Goal: Task Accomplishment & Management: Complete application form

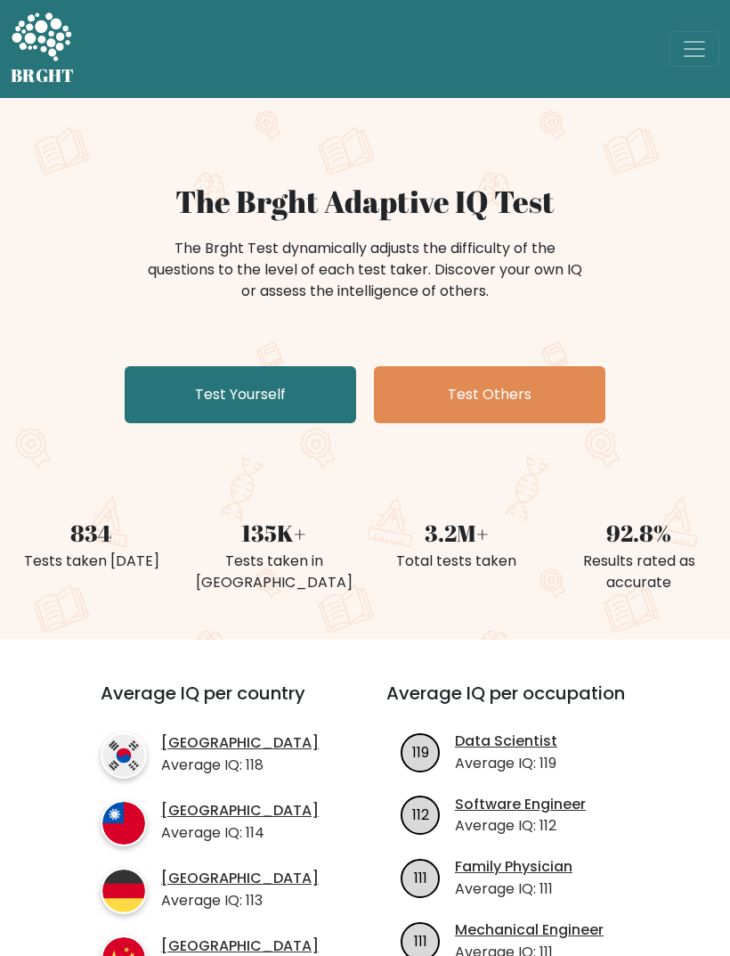
click at [190, 420] on link "Test Yourself" at bounding box center [241, 394] width 232 height 57
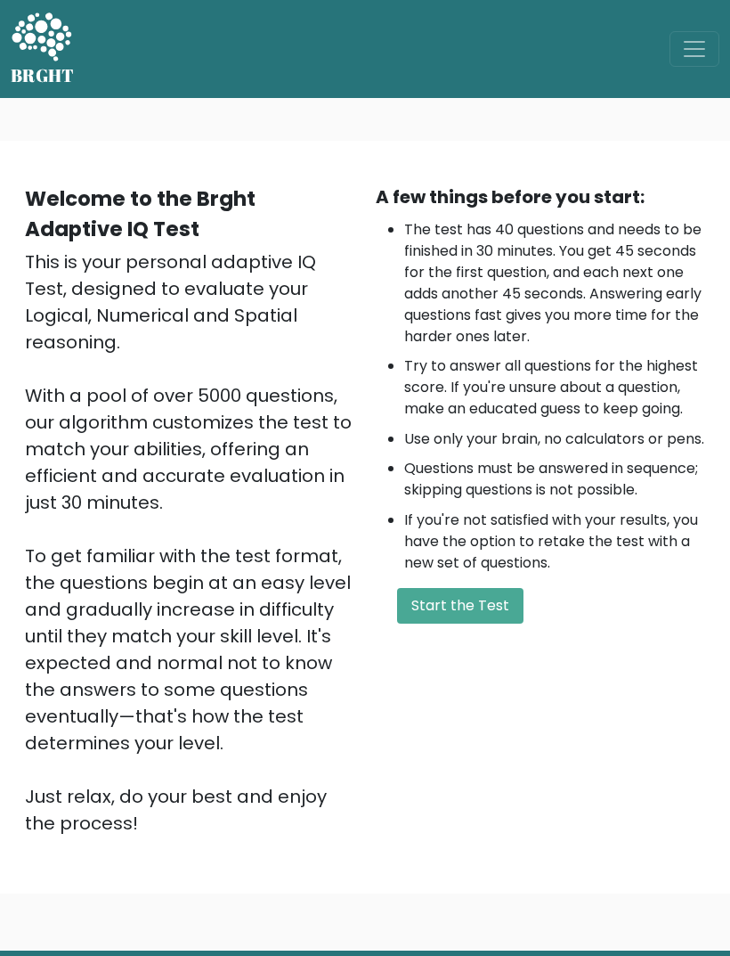
click at [495, 623] on button "Start the Test" at bounding box center [460, 606] width 126 height 36
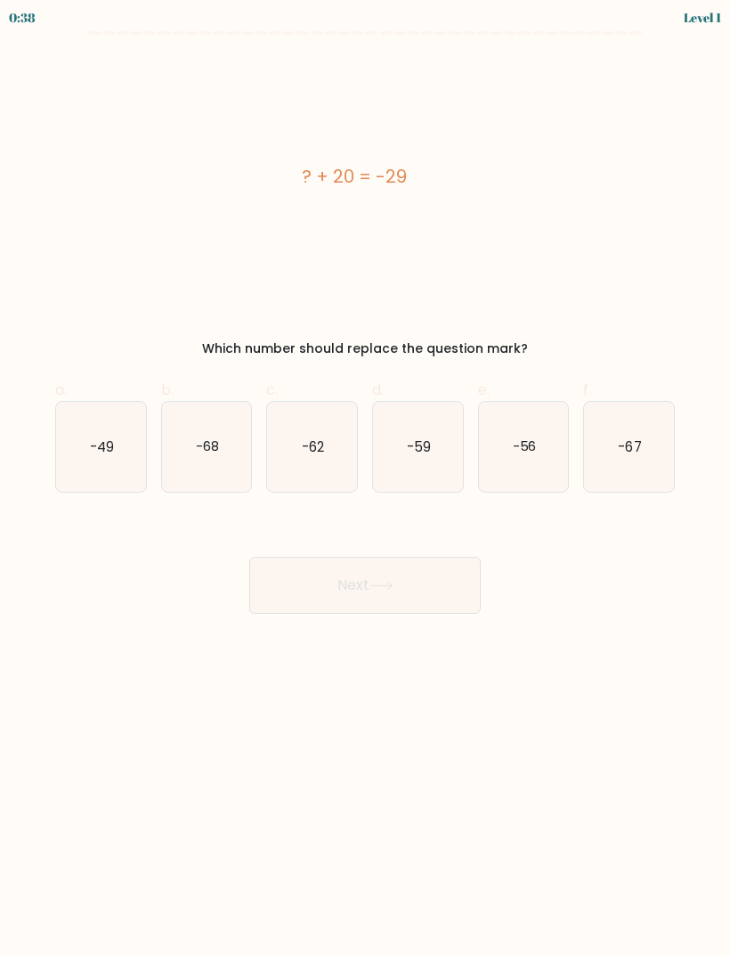
click at [92, 429] on icon "-49" at bounding box center [101, 447] width 90 height 90
click at [365, 478] on input "a. -49" at bounding box center [365, 484] width 1 height 12
radio input "true"
click at [454, 586] on button "Next" at bounding box center [365, 585] width 232 height 57
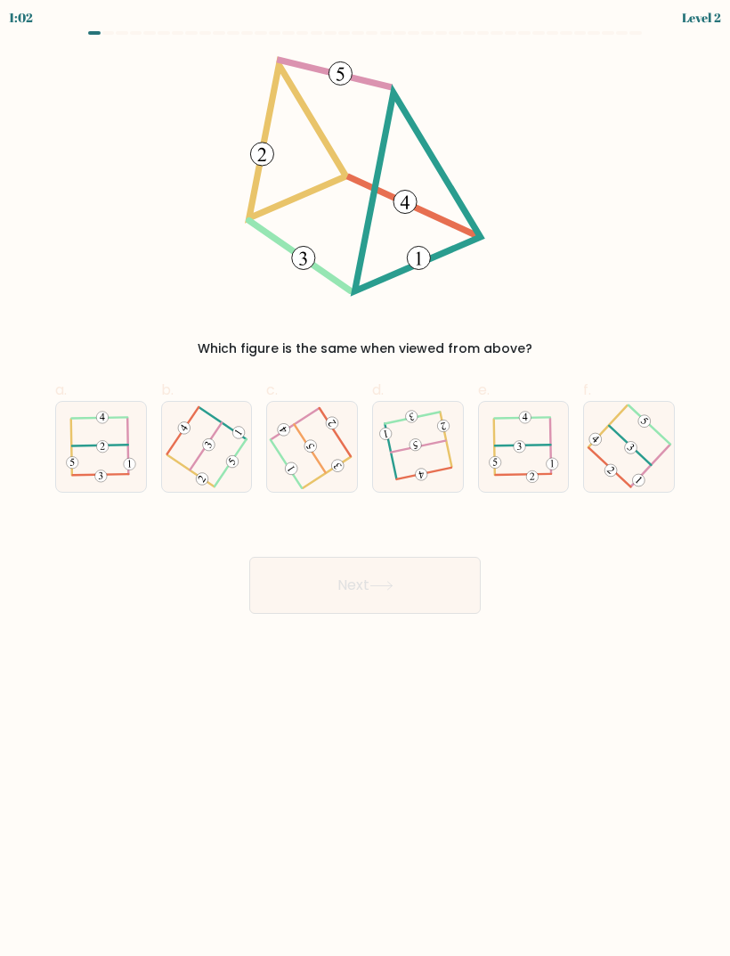
click at [228, 452] on icon at bounding box center [206, 447] width 71 height 72
click at [365, 478] on input "b." at bounding box center [365, 484] width 1 height 12
radio input "true"
click at [434, 597] on button "Next" at bounding box center [365, 585] width 232 height 57
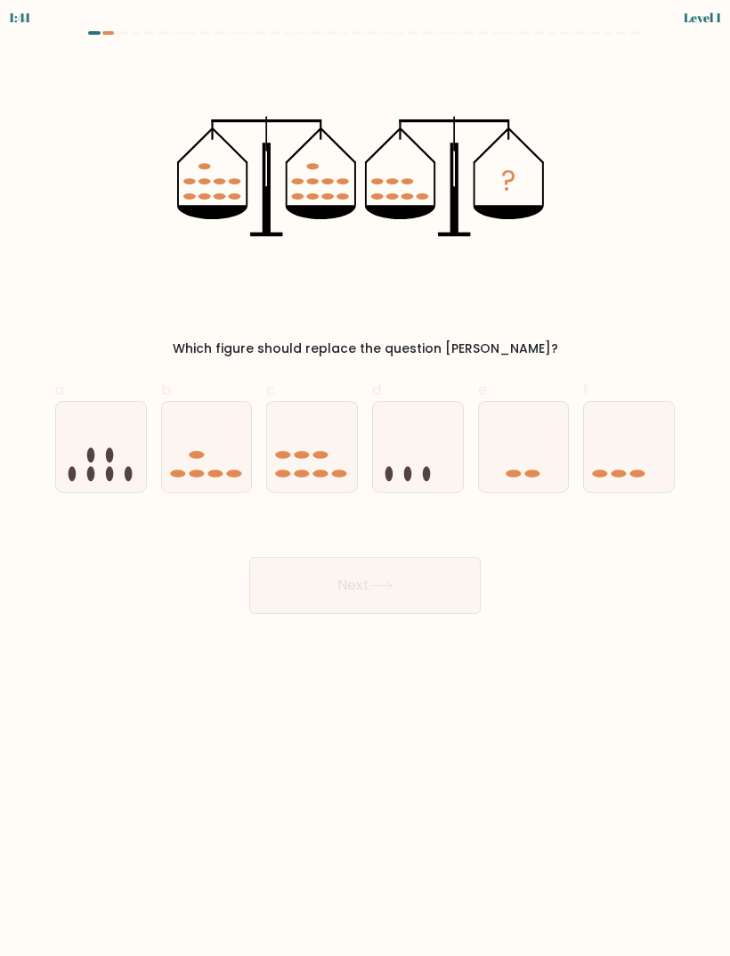
click at [278, 453] on ellipse at bounding box center [283, 455] width 15 height 8
click at [365, 478] on input "c." at bounding box center [365, 484] width 1 height 12
radio input "true"
click at [414, 588] on button "Next" at bounding box center [365, 585] width 232 height 57
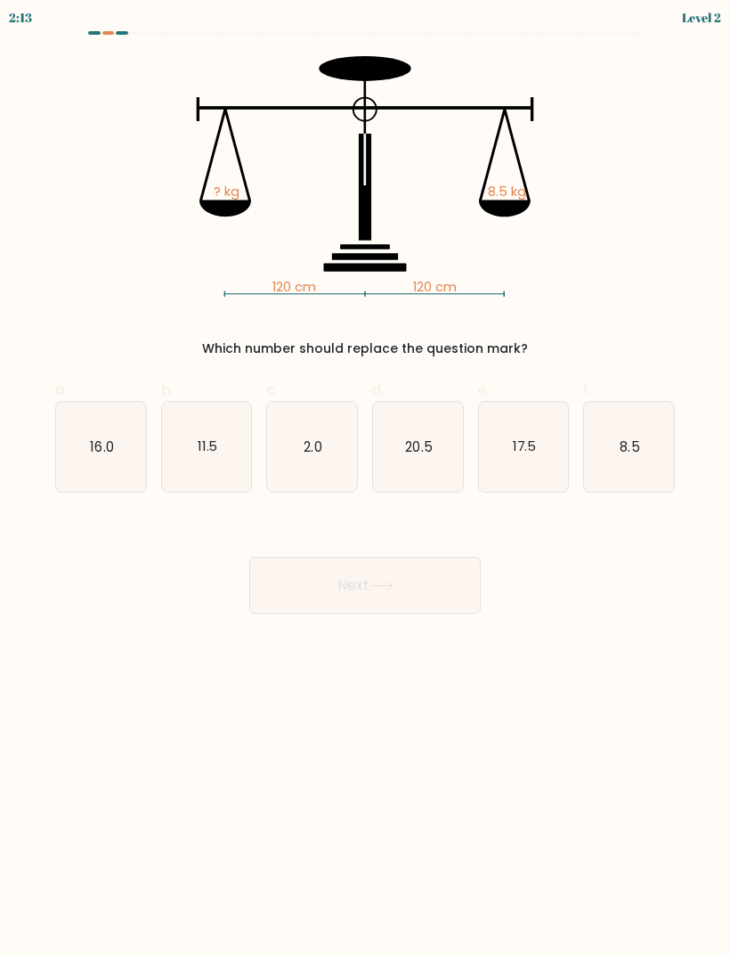
click at [666, 430] on icon "8.5" at bounding box center [629, 447] width 90 height 90
click at [366, 478] on input "f. 8.5" at bounding box center [365, 484] width 1 height 12
radio input "true"
click at [457, 604] on button "Next" at bounding box center [365, 585] width 232 height 57
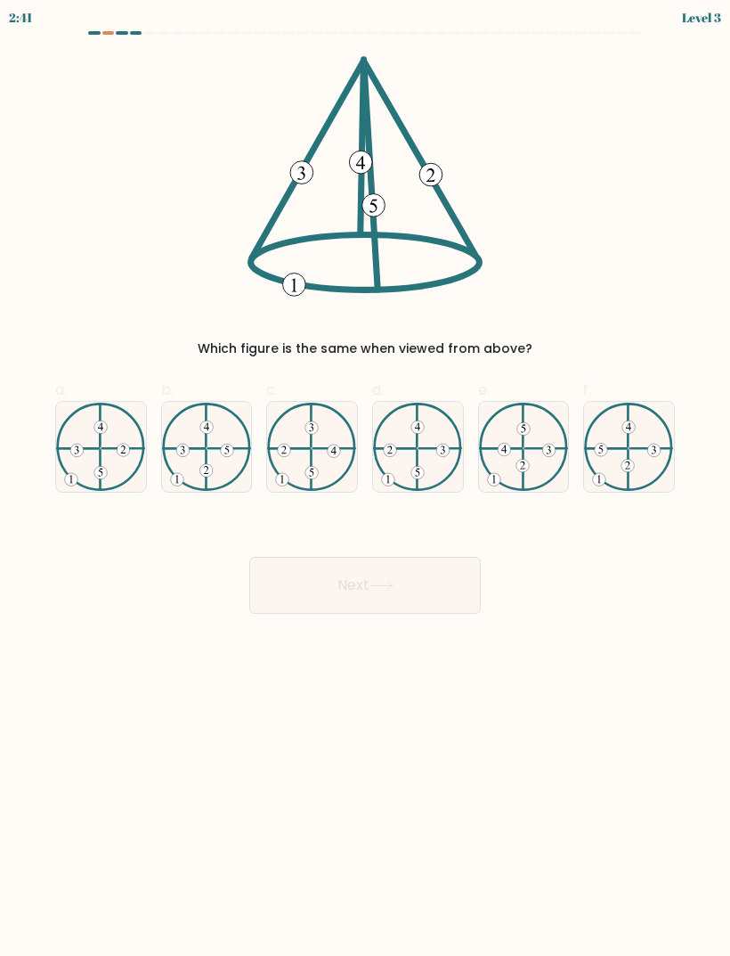
click at [79, 444] on 133 at bounding box center [76, 449] width 13 height 13
click at [365, 478] on input "a." at bounding box center [365, 484] width 1 height 12
radio input "true"
click at [415, 630] on body "2:40 Level 3" at bounding box center [365, 478] width 730 height 956
click at [425, 595] on button "Next" at bounding box center [365, 585] width 232 height 57
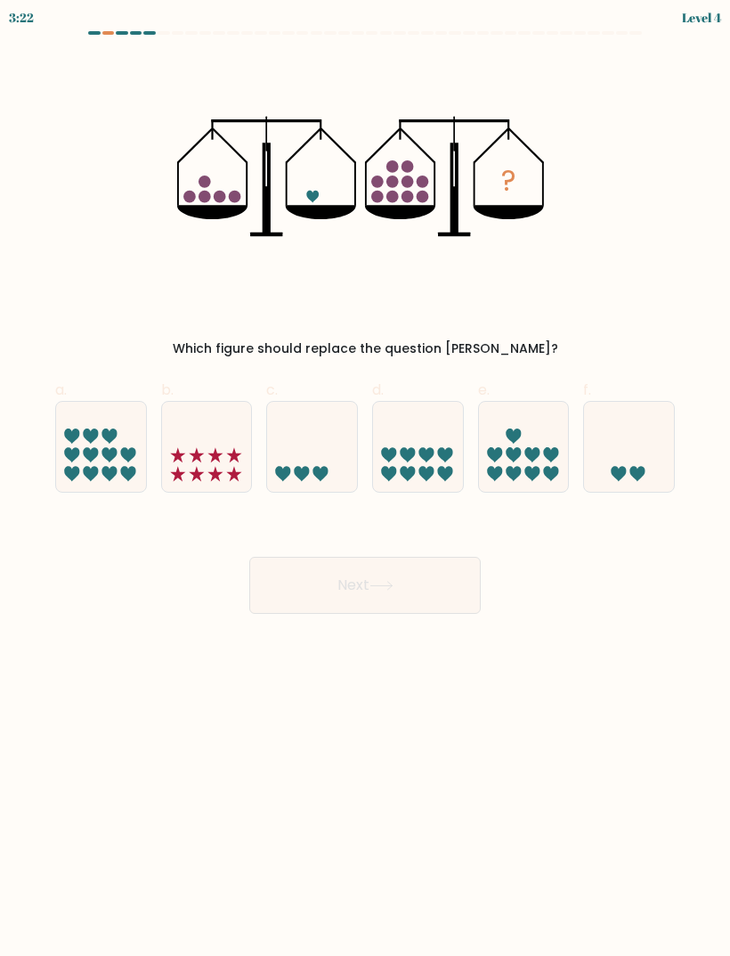
click at [114, 38] on div at bounding box center [365, 36] width 641 height 11
click at [181, 18] on div "3:20 Level 4" at bounding box center [365, 15] width 730 height 31
click at [644, 448] on icon at bounding box center [629, 447] width 90 height 74
click at [366, 478] on input "f." at bounding box center [365, 484] width 1 height 12
radio input "true"
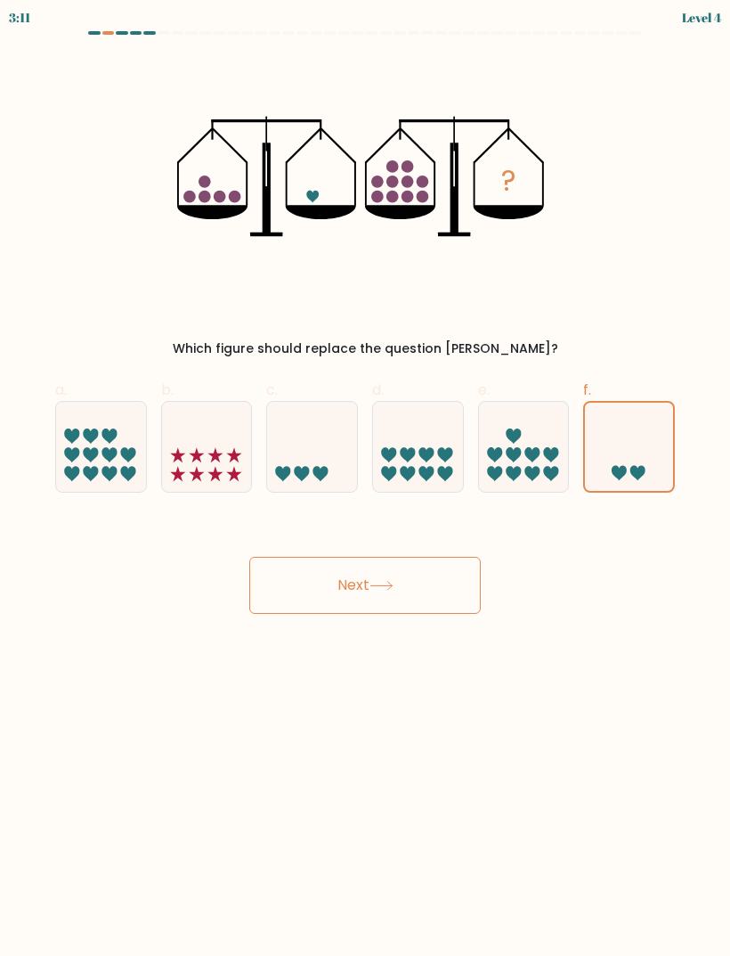
click at [401, 584] on button "Next" at bounding box center [365, 585] width 232 height 57
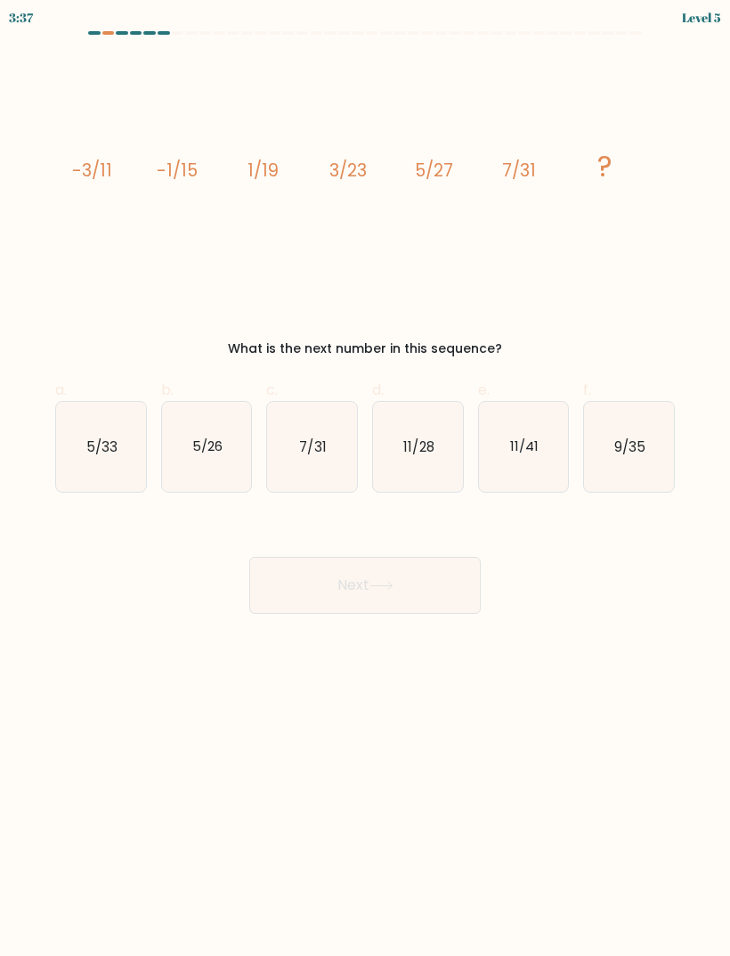
click at [639, 460] on icon "9/35" at bounding box center [629, 447] width 90 height 90
click at [366, 478] on input "f. 9/35" at bounding box center [365, 484] width 1 height 12
radio input "true"
click at [432, 590] on button "Next" at bounding box center [365, 585] width 232 height 57
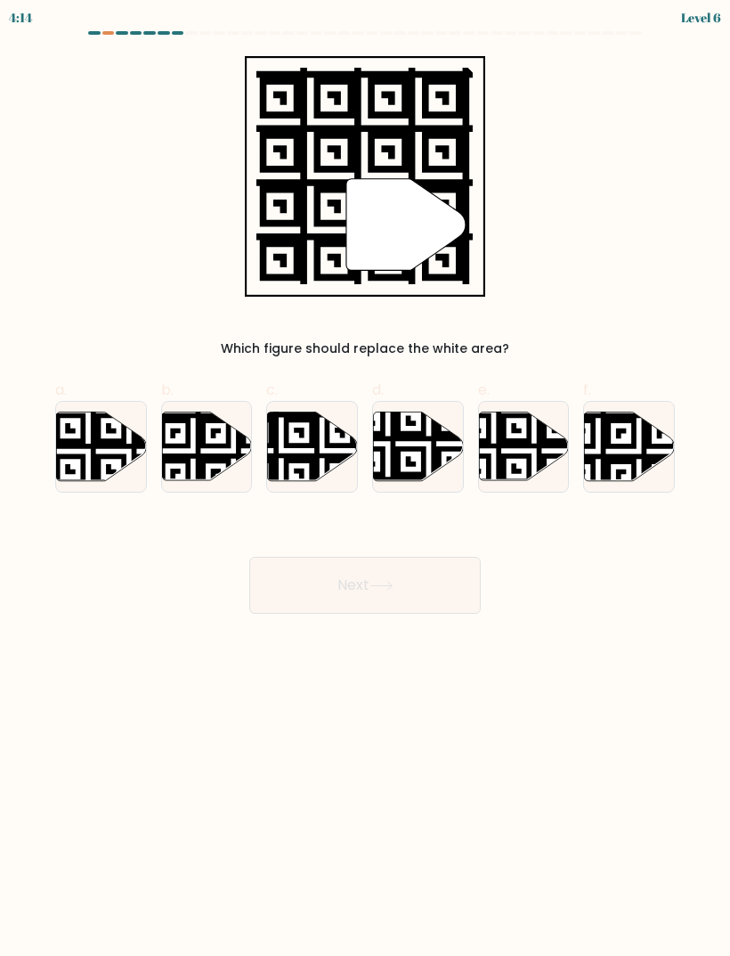
click at [326, 474] on icon at bounding box center [281, 410] width 163 height 163
click at [365, 478] on input "c." at bounding box center [365, 484] width 1 height 12
radio input "true"
click at [435, 580] on button "Next" at bounding box center [365, 585] width 232 height 57
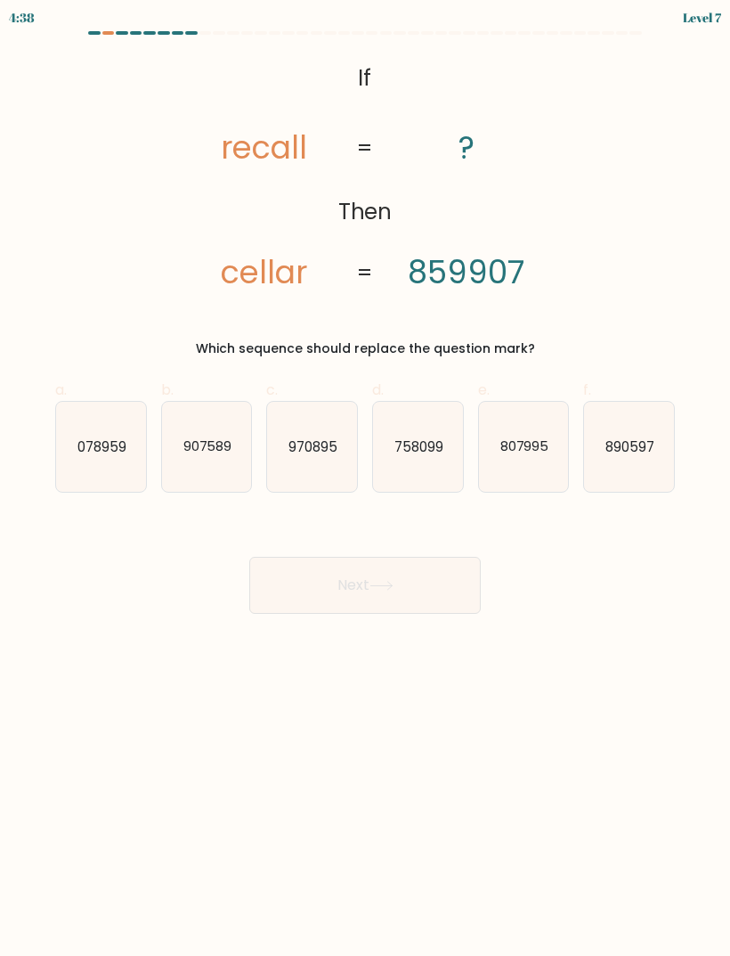
click at [648, 455] on text "890597" at bounding box center [630, 445] width 49 height 19
click at [366, 478] on input "f. 890597" at bounding box center [365, 484] width 1 height 12
radio input "true"
click at [442, 583] on button "Next" at bounding box center [365, 585] width 232 height 57
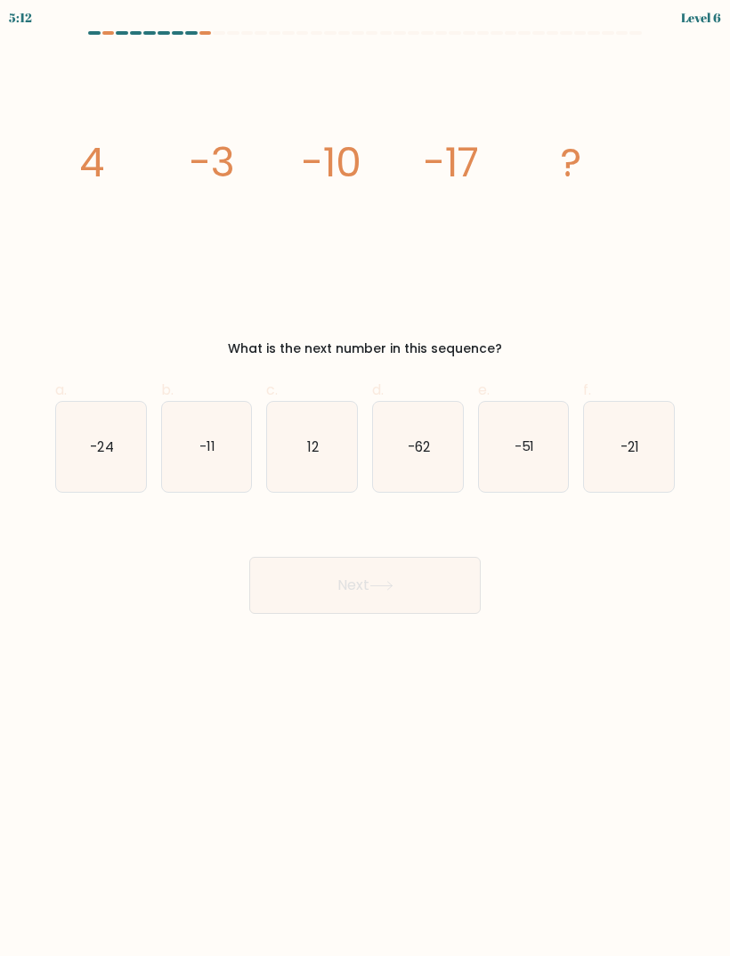
click at [110, 459] on icon "-24" at bounding box center [101, 447] width 90 height 90
click at [365, 478] on input "a. -24" at bounding box center [365, 484] width 1 height 12
radio input "true"
click at [360, 595] on button "Next" at bounding box center [365, 585] width 232 height 57
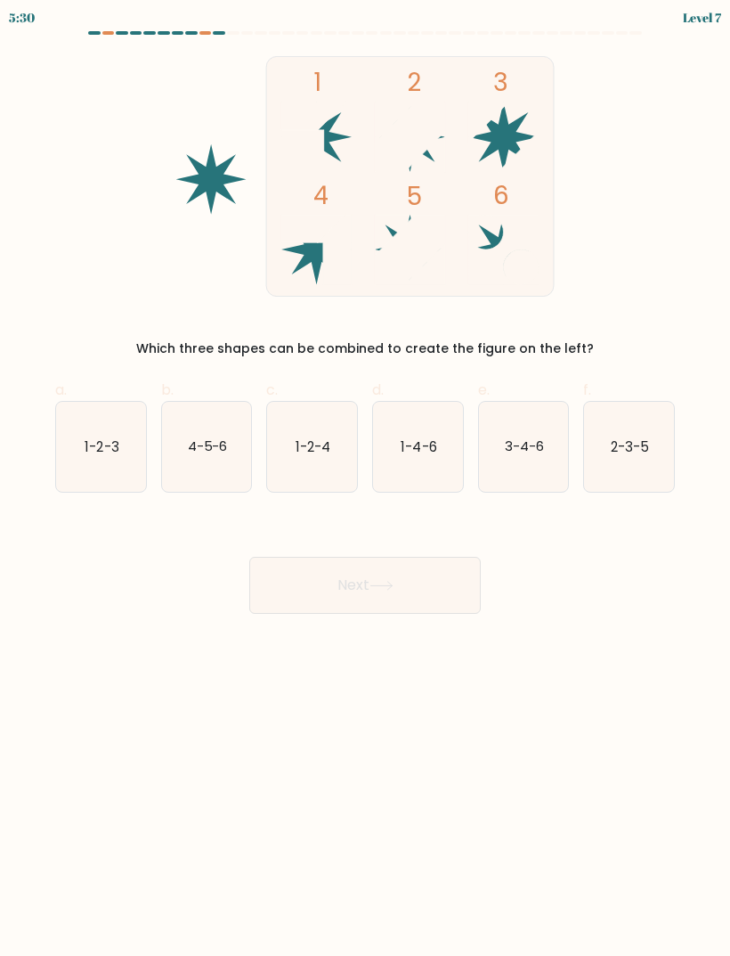
click at [400, 449] on icon "1-4-6" at bounding box center [418, 447] width 90 height 90
click at [366, 478] on input "d. 1-4-6" at bounding box center [365, 484] width 1 height 12
radio input "true"
click at [444, 600] on button "Next" at bounding box center [365, 585] width 232 height 57
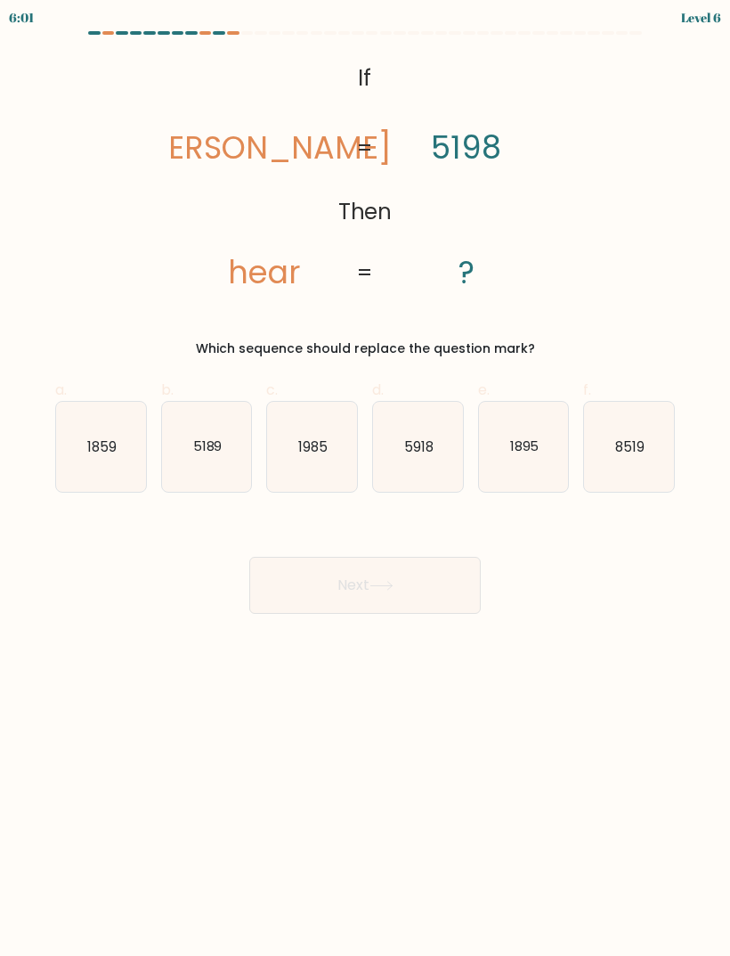
click at [303, 460] on icon "1985" at bounding box center [312, 447] width 90 height 90
click at [365, 478] on input "c. 1985" at bounding box center [365, 484] width 1 height 12
radio input "true"
click at [403, 600] on button "Next" at bounding box center [365, 585] width 232 height 57
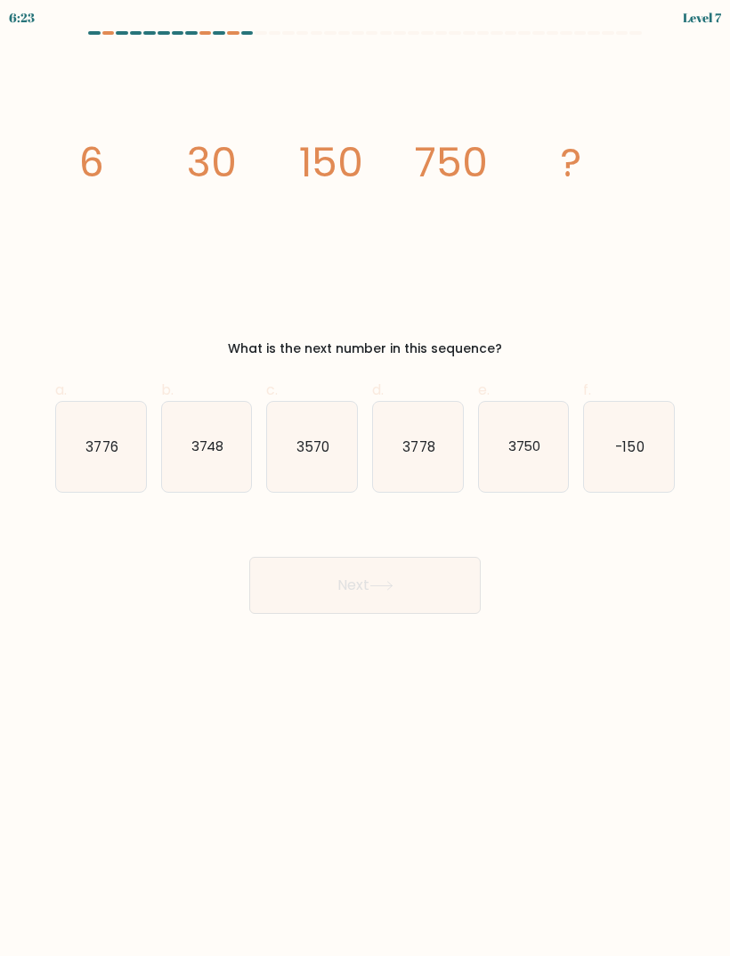
click at [530, 438] on text "3750" at bounding box center [524, 445] width 33 height 19
click at [366, 478] on input "e. 3750" at bounding box center [365, 484] width 1 height 12
radio input "true"
click at [438, 597] on button "Next" at bounding box center [365, 585] width 232 height 57
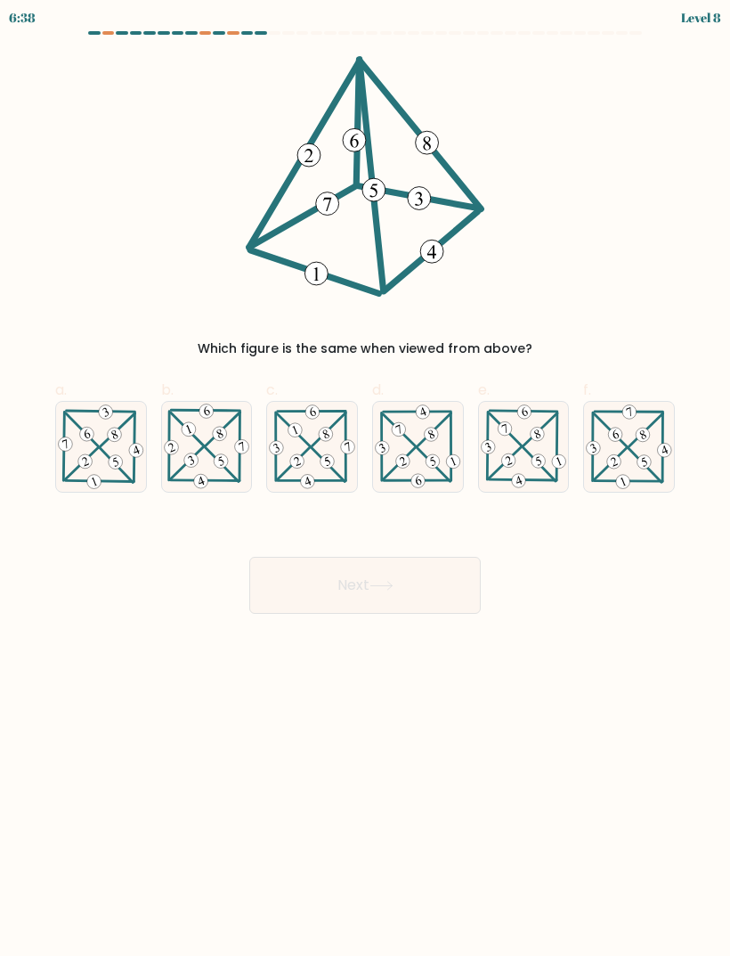
click at [80, 435] on 468 at bounding box center [86, 434] width 18 height 18
click at [365, 478] on input "a." at bounding box center [365, 484] width 1 height 12
radio input "true"
click at [457, 582] on button "Next" at bounding box center [365, 585] width 232 height 57
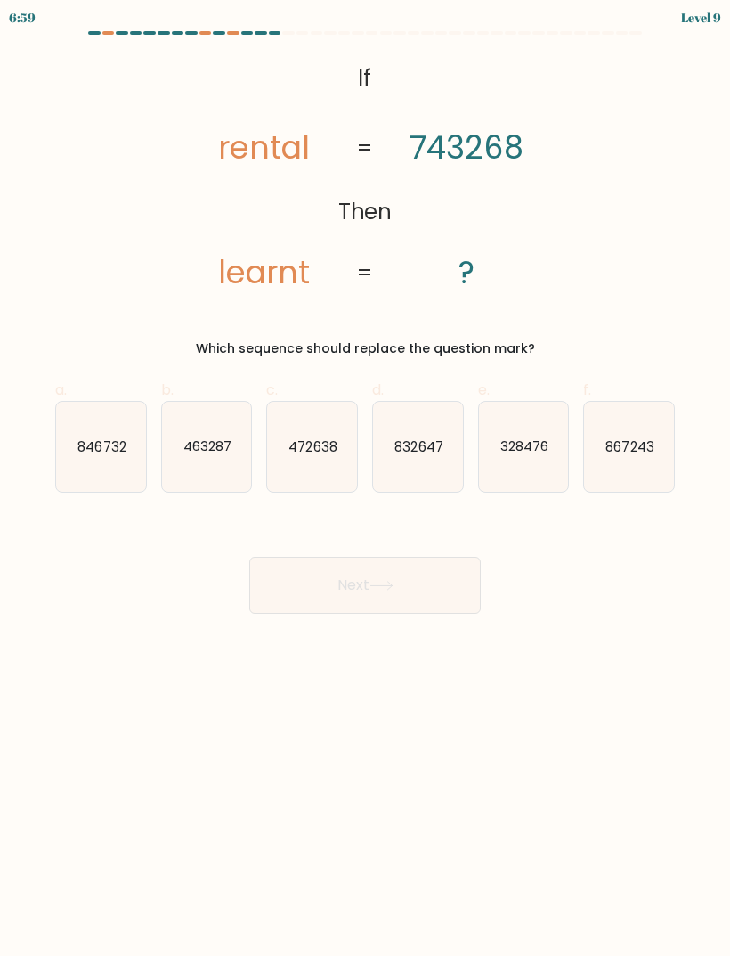
click at [73, 450] on icon "846732" at bounding box center [101, 447] width 90 height 90
click at [365, 478] on input "a. 846732" at bounding box center [365, 484] width 1 height 12
radio input "true"
click at [437, 563] on button "Next" at bounding box center [365, 585] width 232 height 57
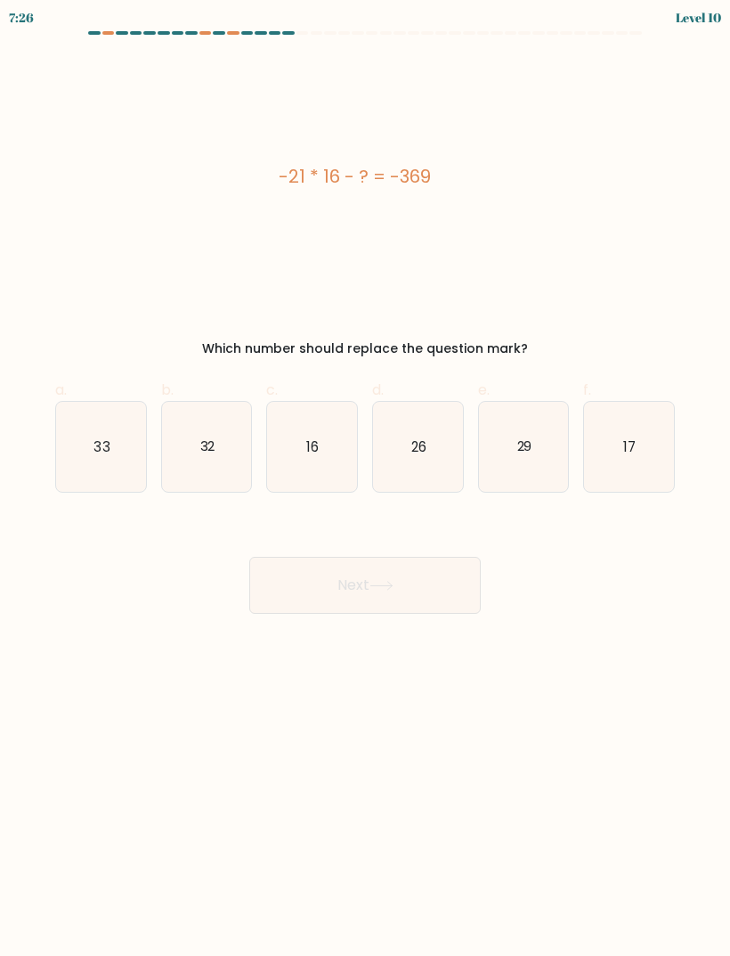
click at [666, 606] on div "Next" at bounding box center [365, 564] width 641 height 100
click at [101, 452] on text "33" at bounding box center [102, 445] width 16 height 19
click at [365, 478] on input "a. 33" at bounding box center [365, 484] width 1 height 12
radio input "true"
click at [435, 576] on button "Next" at bounding box center [365, 585] width 232 height 57
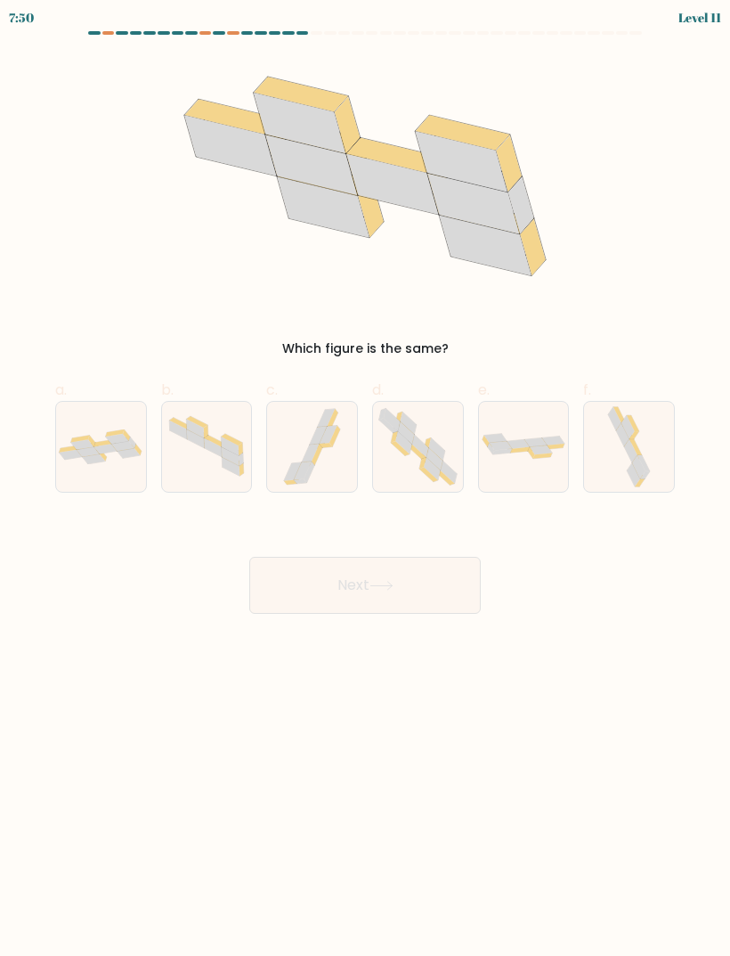
click at [90, 461] on icon at bounding box center [94, 459] width 23 height 10
click at [365, 478] on input "a." at bounding box center [365, 484] width 1 height 12
radio input "true"
click at [426, 573] on button "Next" at bounding box center [365, 585] width 232 height 57
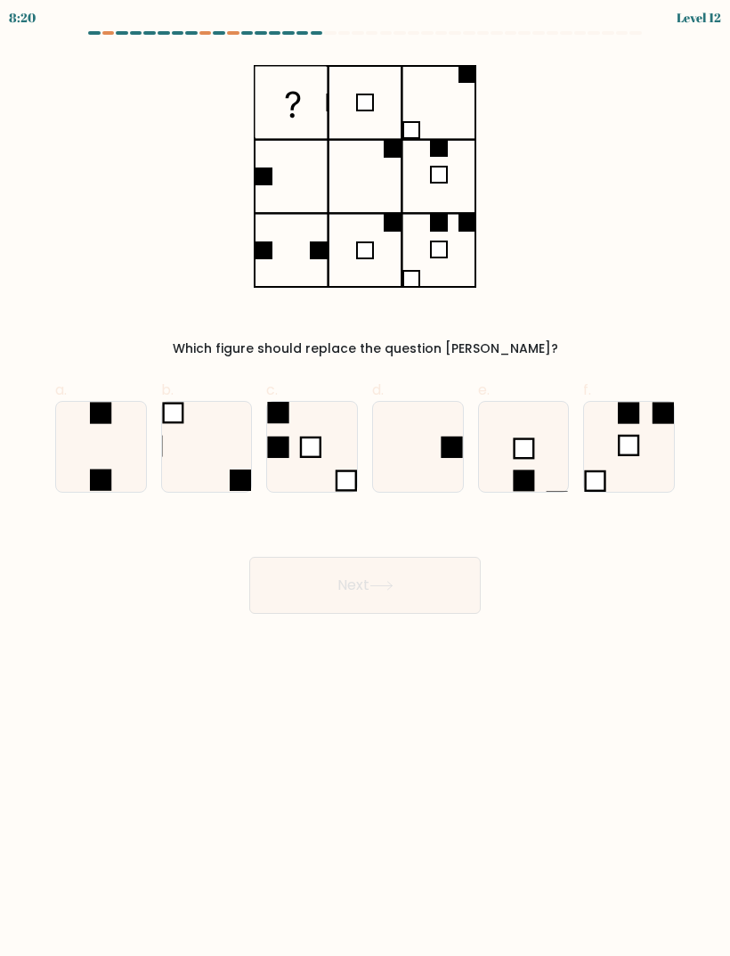
click at [144, 307] on div "Which figure should replace the question mark?" at bounding box center [365, 207] width 641 height 302
click at [203, 455] on icon at bounding box center [207, 447] width 90 height 90
click at [365, 478] on input "b." at bounding box center [365, 484] width 1 height 12
radio input "true"
click at [464, 631] on body "8:13 Level 12" at bounding box center [365, 478] width 730 height 956
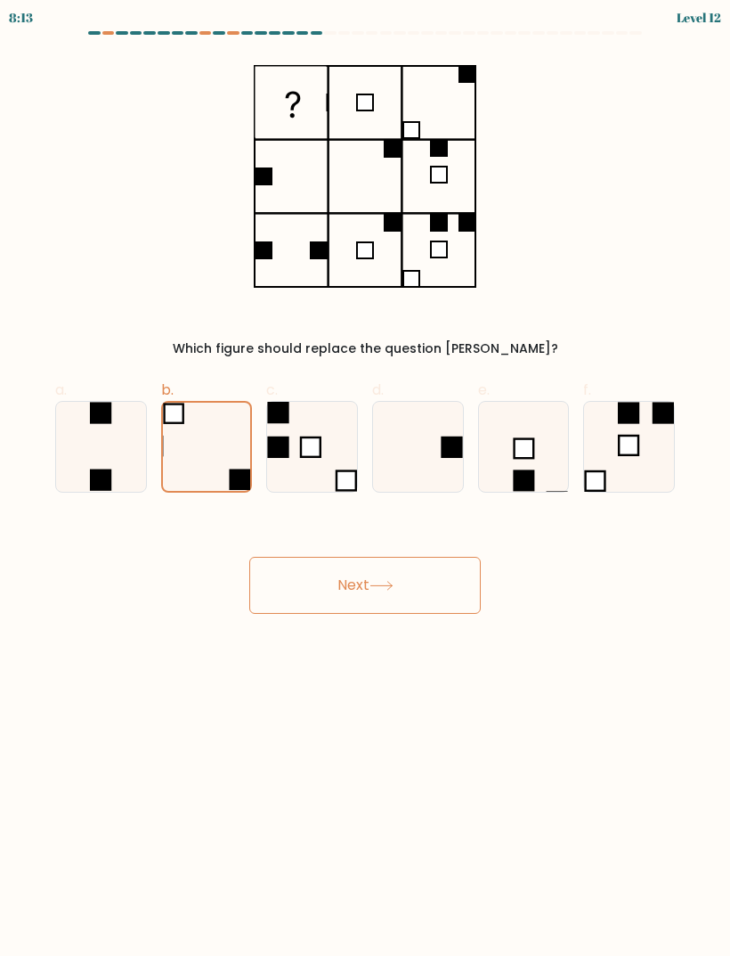
click at [457, 574] on button "Next" at bounding box center [365, 585] width 232 height 57
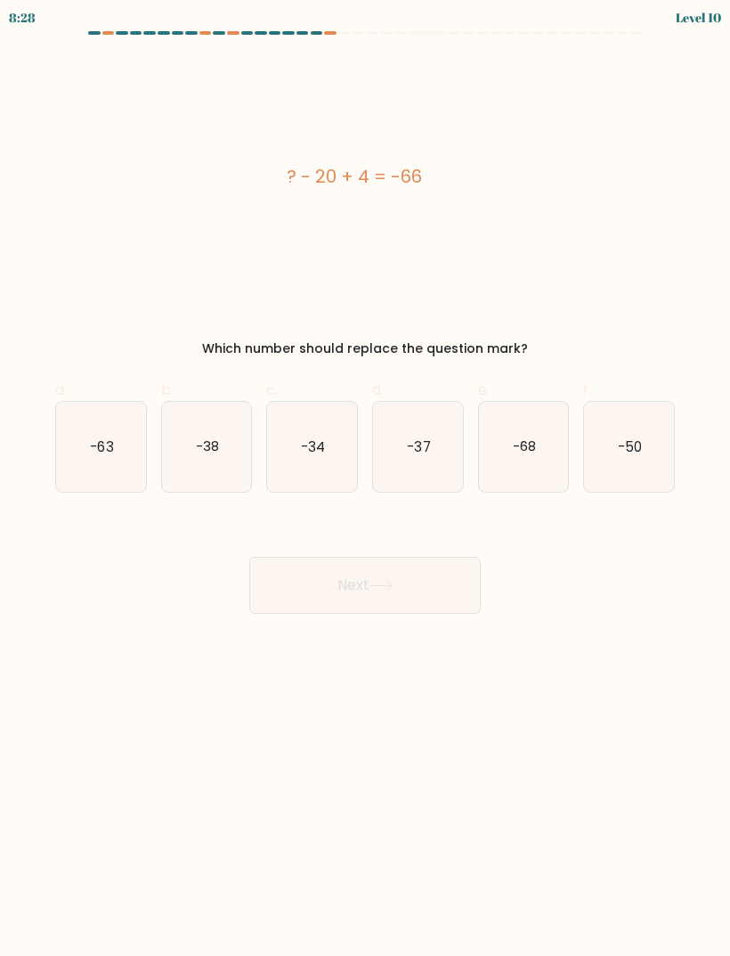
click at [626, 436] on icon "-50" at bounding box center [629, 447] width 90 height 90
click at [366, 478] on input "f. -50" at bounding box center [365, 484] width 1 height 12
radio input "true"
click at [414, 589] on button "Next" at bounding box center [365, 585] width 232 height 57
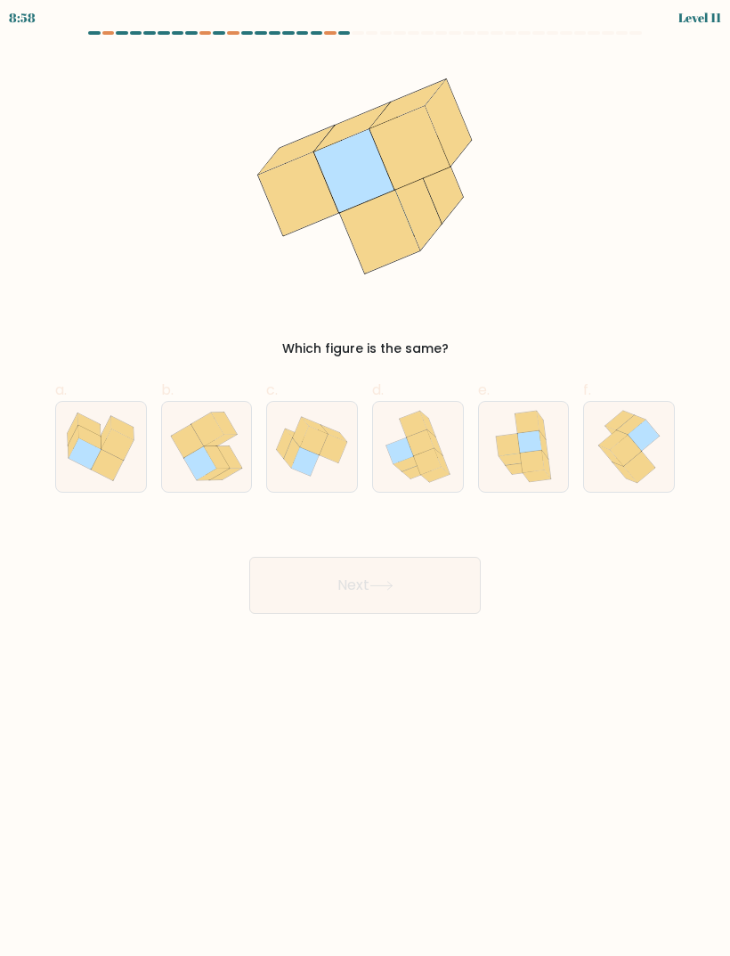
click at [420, 437] on icon at bounding box center [421, 443] width 28 height 26
click at [366, 478] on input "d." at bounding box center [365, 484] width 1 height 12
radio input "true"
click at [537, 443] on icon at bounding box center [529, 442] width 24 height 22
click at [366, 478] on input "e." at bounding box center [365, 484] width 1 height 12
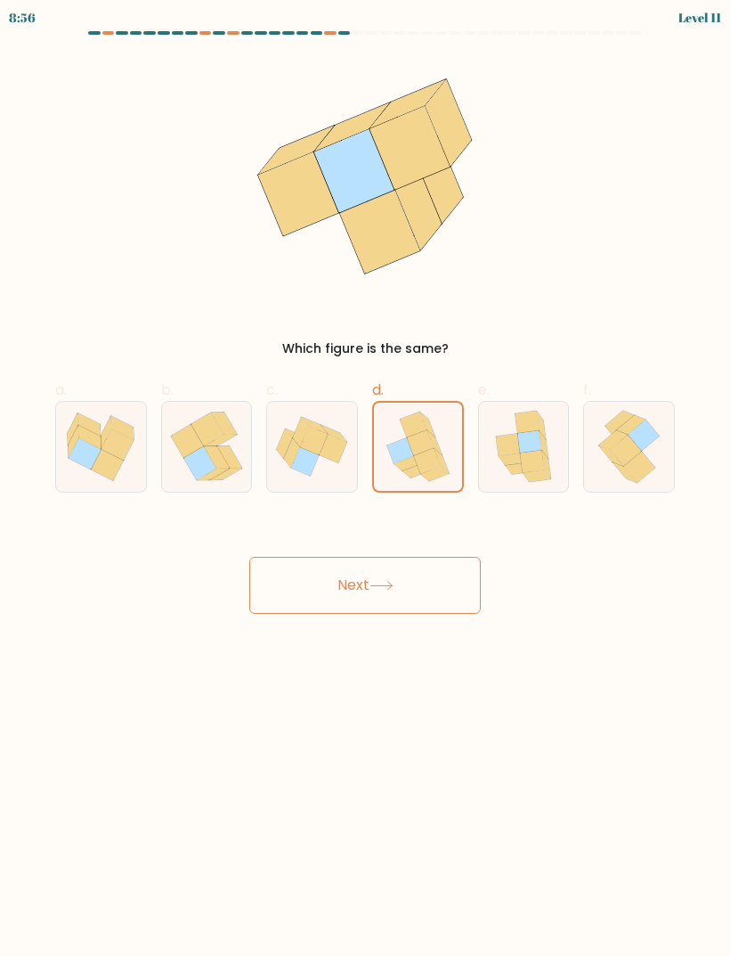
radio input "true"
click at [408, 585] on button "Next" at bounding box center [365, 585] width 232 height 57
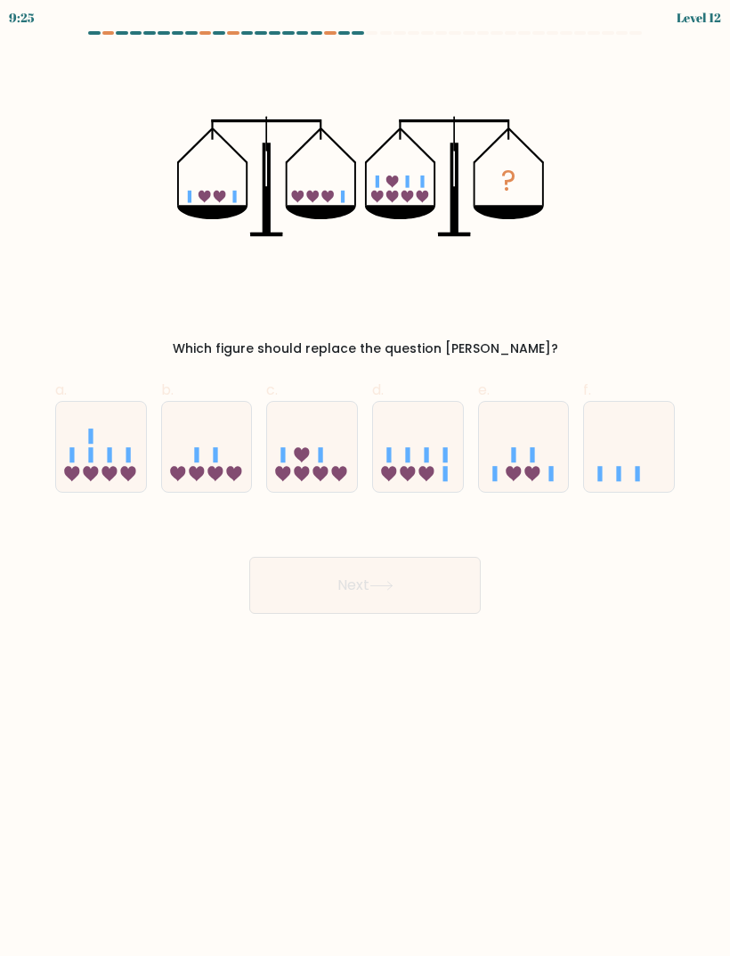
click at [443, 455] on icon at bounding box center [418, 447] width 90 height 74
click at [366, 478] on input "d." at bounding box center [365, 484] width 1 height 12
radio input "true"
click at [423, 605] on button "Next" at bounding box center [365, 585] width 232 height 57
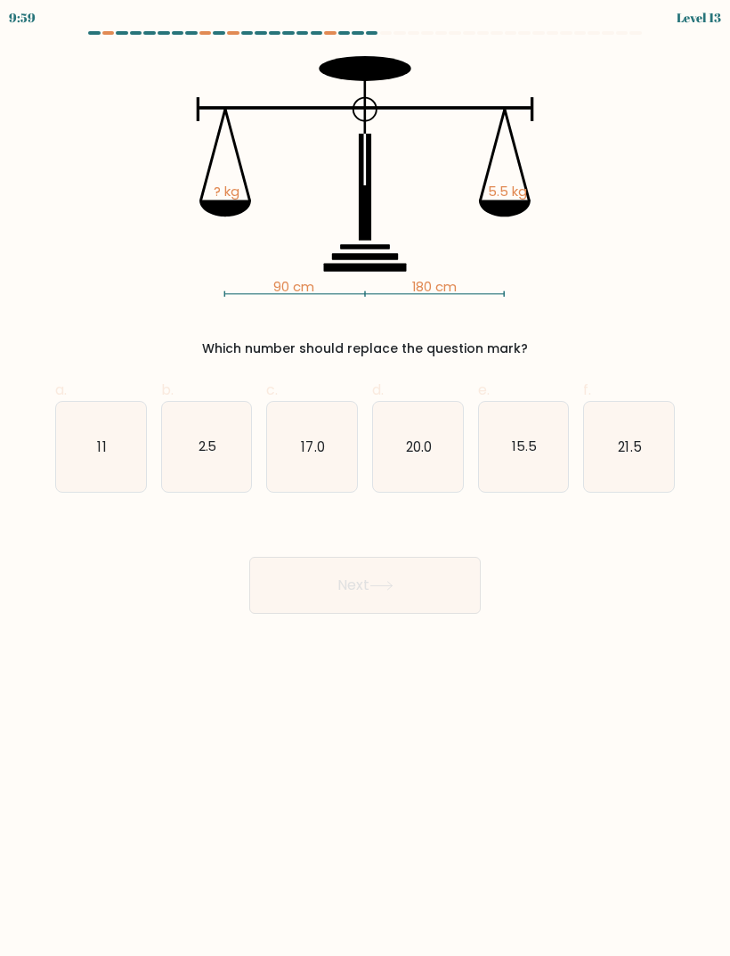
click at [231, 443] on icon "2.5" at bounding box center [207, 447] width 90 height 90
click at [365, 478] on input "b. 2.5" at bounding box center [365, 484] width 1 height 12
radio input "true"
click at [200, 446] on text "2.5" at bounding box center [207, 446] width 19 height 18
click at [365, 478] on input "b. 2.5" at bounding box center [365, 484] width 1 height 12
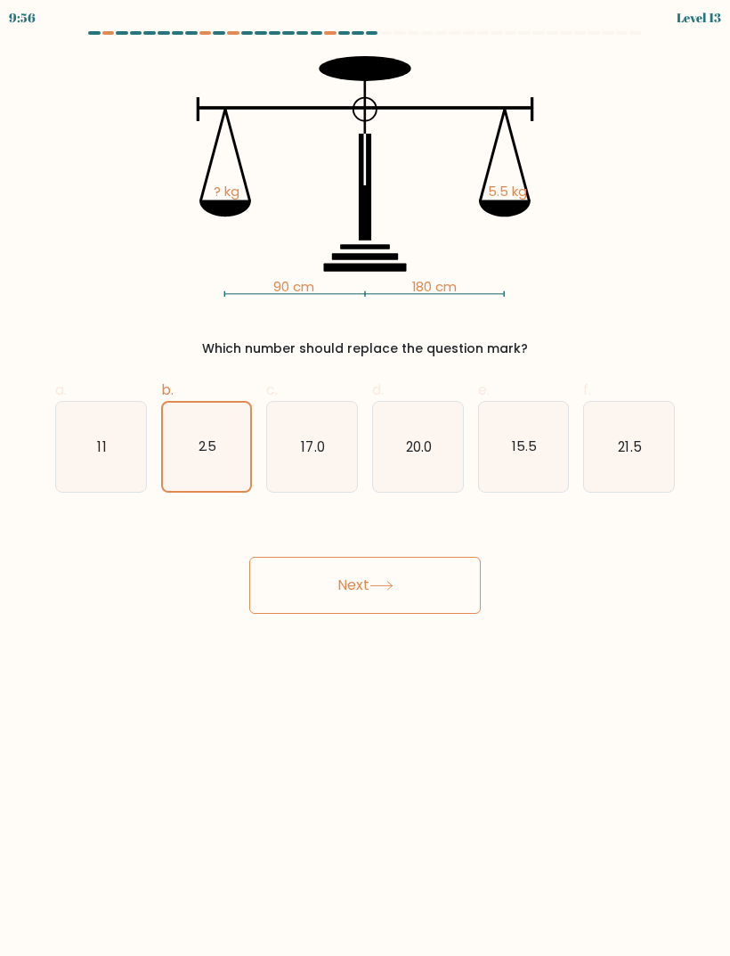
click at [649, 419] on icon "21.5" at bounding box center [629, 447] width 90 height 90
click at [366, 478] on input "f. 21.5" at bounding box center [365, 484] width 1 height 12
radio input "true"
click at [203, 443] on text "2.5" at bounding box center [207, 445] width 19 height 19
click at [365, 478] on input "b. 2.5" at bounding box center [365, 484] width 1 height 12
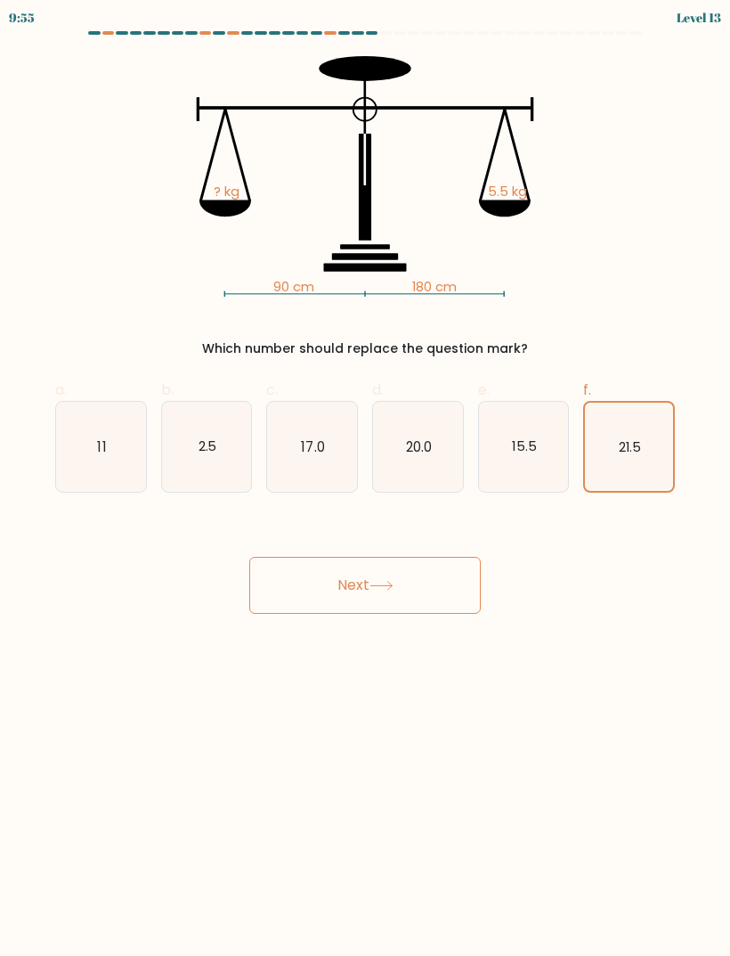
radio input "true"
click at [423, 613] on button "Next" at bounding box center [365, 585] width 232 height 57
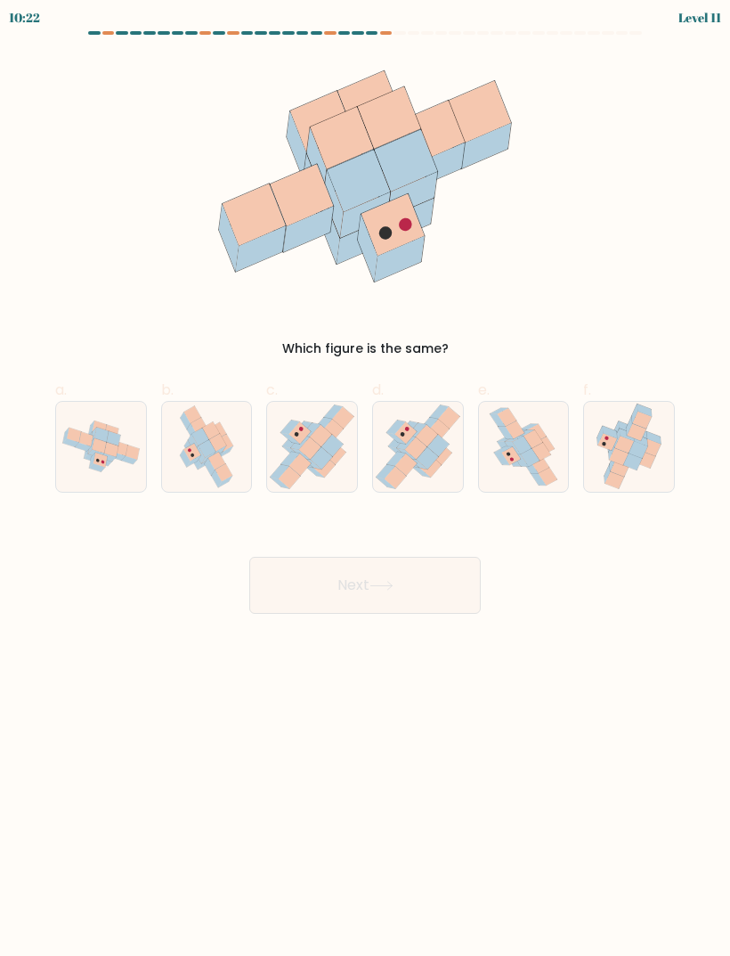
click at [533, 452] on icon at bounding box center [530, 457] width 19 height 18
click at [366, 478] on input "e." at bounding box center [365, 484] width 1 height 12
radio input "true"
click at [451, 607] on button "Next" at bounding box center [365, 585] width 232 height 57
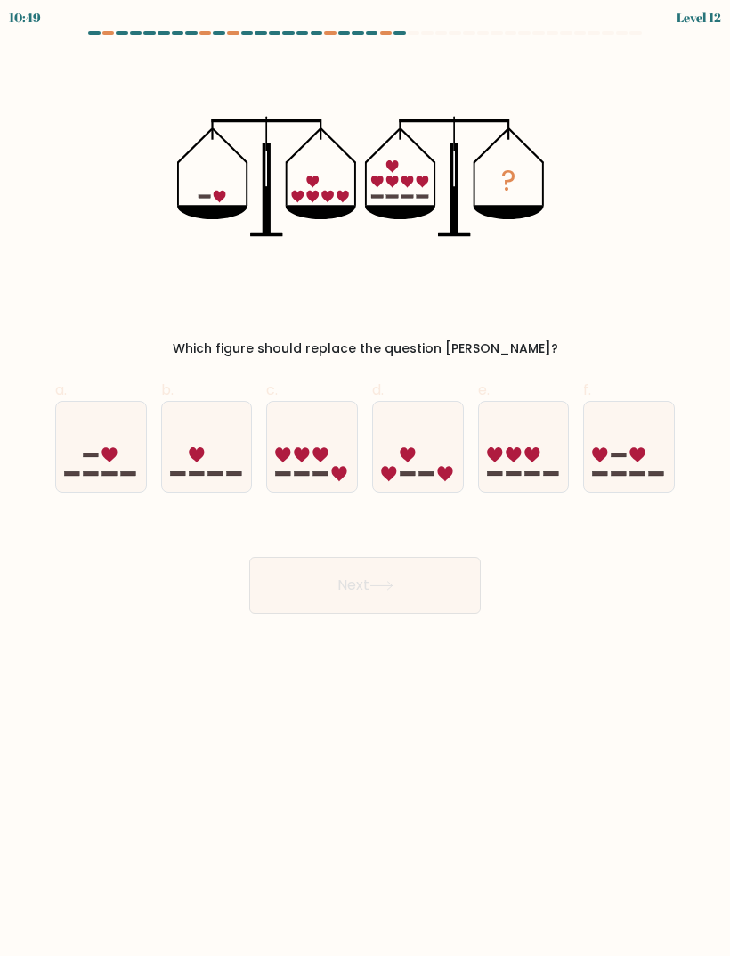
click at [624, 470] on icon at bounding box center [629, 447] width 90 height 74
click at [366, 478] on input "f." at bounding box center [365, 484] width 1 height 12
radio input "true"
click at [455, 597] on button "Next" at bounding box center [365, 585] width 232 height 57
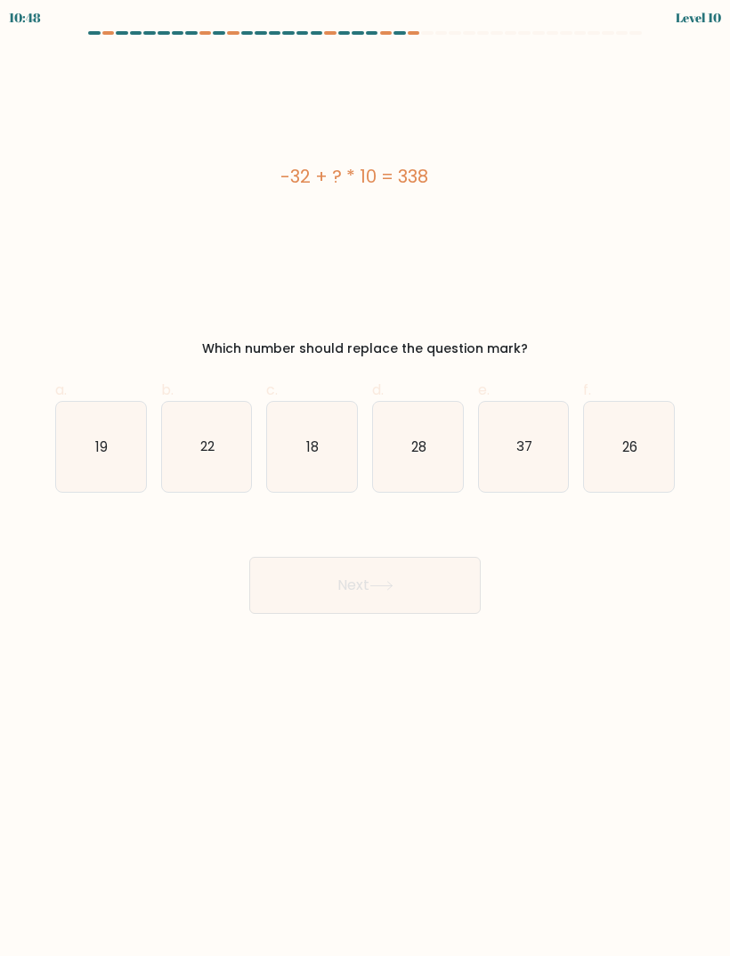
click at [196, 472] on icon "22" at bounding box center [207, 447] width 90 height 90
click at [365, 478] on input "b. 22" at bounding box center [365, 484] width 1 height 12
radio input "true"
click at [328, 569] on button "Next" at bounding box center [365, 585] width 232 height 57
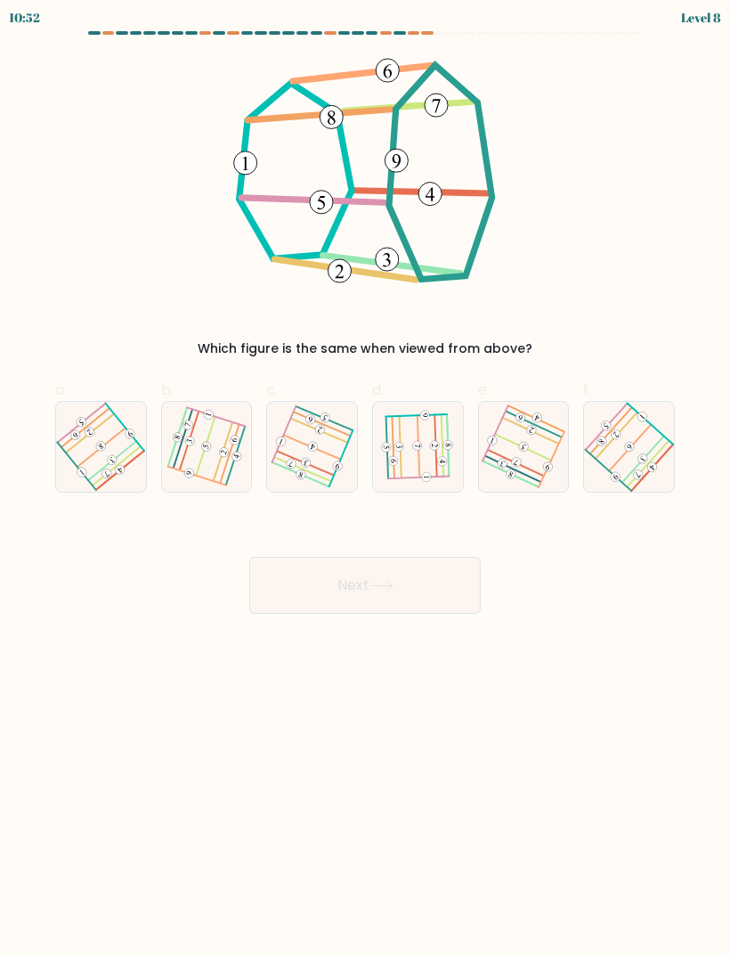
click at [232, 463] on icon at bounding box center [206, 447] width 70 height 72
click at [365, 478] on input "b." at bounding box center [365, 484] width 1 height 12
radio input "true"
click at [430, 469] on icon at bounding box center [417, 447] width 71 height 72
click at [366, 478] on input "d." at bounding box center [365, 484] width 1 height 12
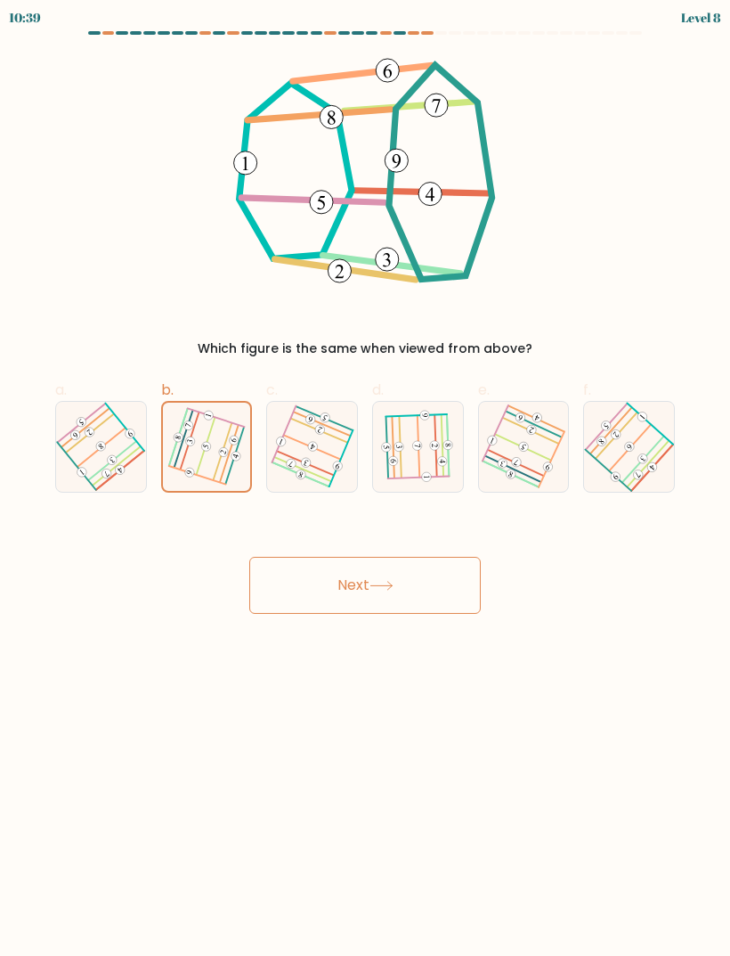
radio input "true"
click at [395, 601] on button "Next" at bounding box center [365, 585] width 232 height 57
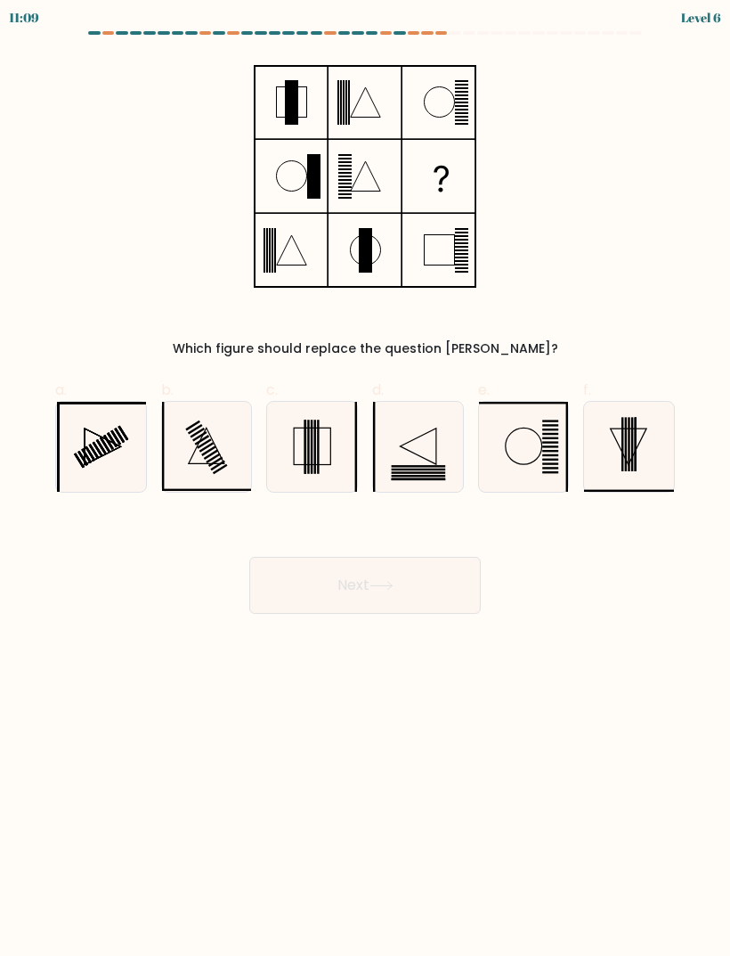
click at [643, 457] on icon at bounding box center [629, 447] width 90 height 90
click at [366, 478] on input "f." at bounding box center [365, 484] width 1 height 12
radio input "true"
click at [195, 466] on icon at bounding box center [207, 447] width 90 height 90
click at [365, 478] on input "b." at bounding box center [365, 484] width 1 height 12
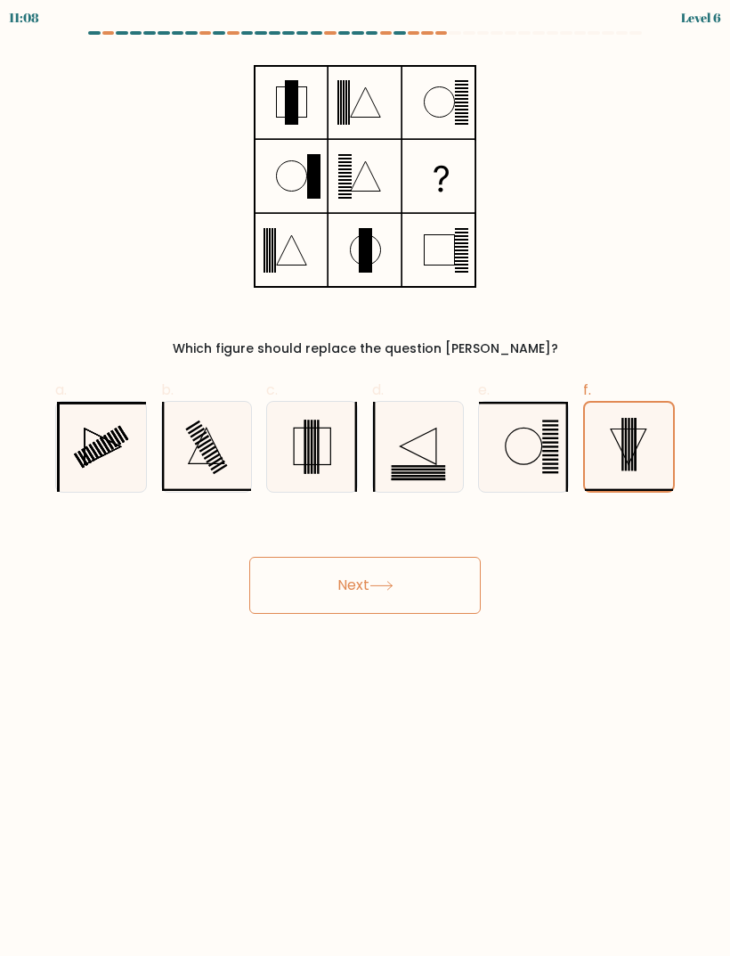
radio input "true"
click at [108, 454] on icon at bounding box center [101, 447] width 90 height 90
click at [365, 478] on input "a." at bounding box center [365, 484] width 1 height 12
radio input "true"
click at [203, 471] on icon at bounding box center [207, 447] width 90 height 90
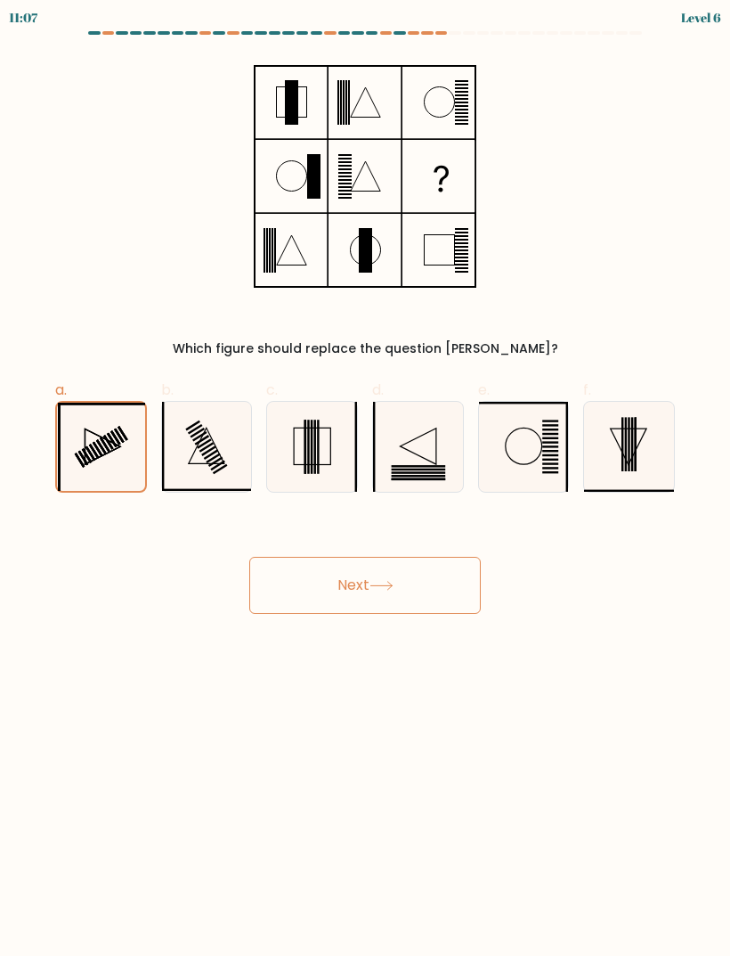
click at [365, 478] on input "b." at bounding box center [365, 484] width 1 height 12
radio input "true"
click at [421, 611] on button "Next" at bounding box center [365, 585] width 232 height 57
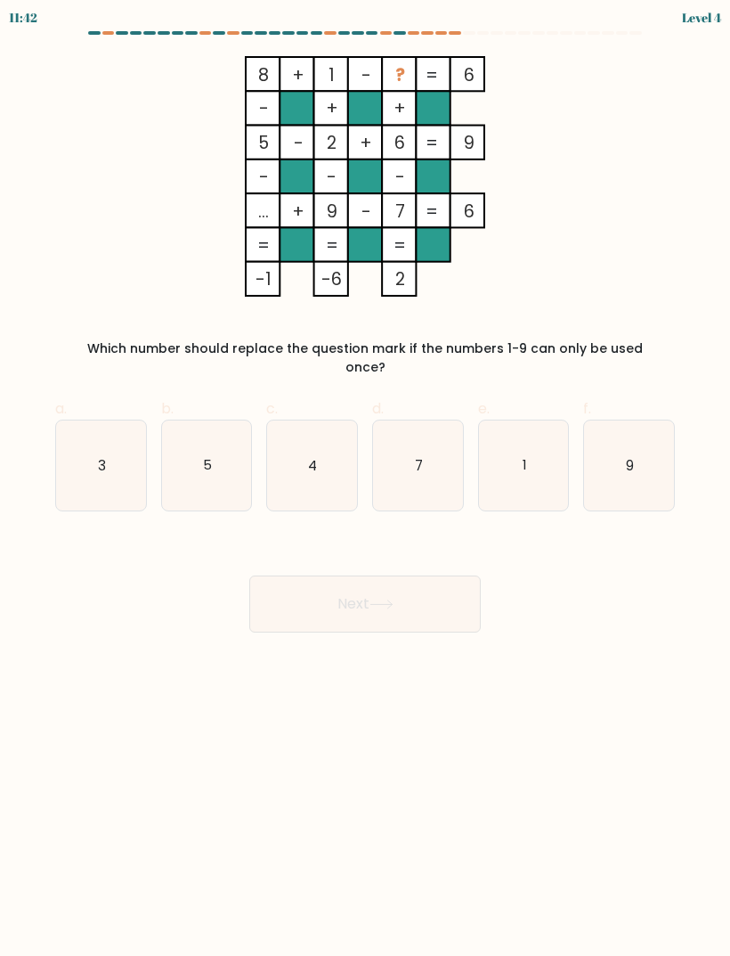
click at [117, 451] on icon "3" at bounding box center [101, 465] width 90 height 90
click at [365, 478] on input "a. 3" at bounding box center [365, 484] width 1 height 12
radio input "true"
click at [378, 605] on button "Next" at bounding box center [365, 603] width 232 height 57
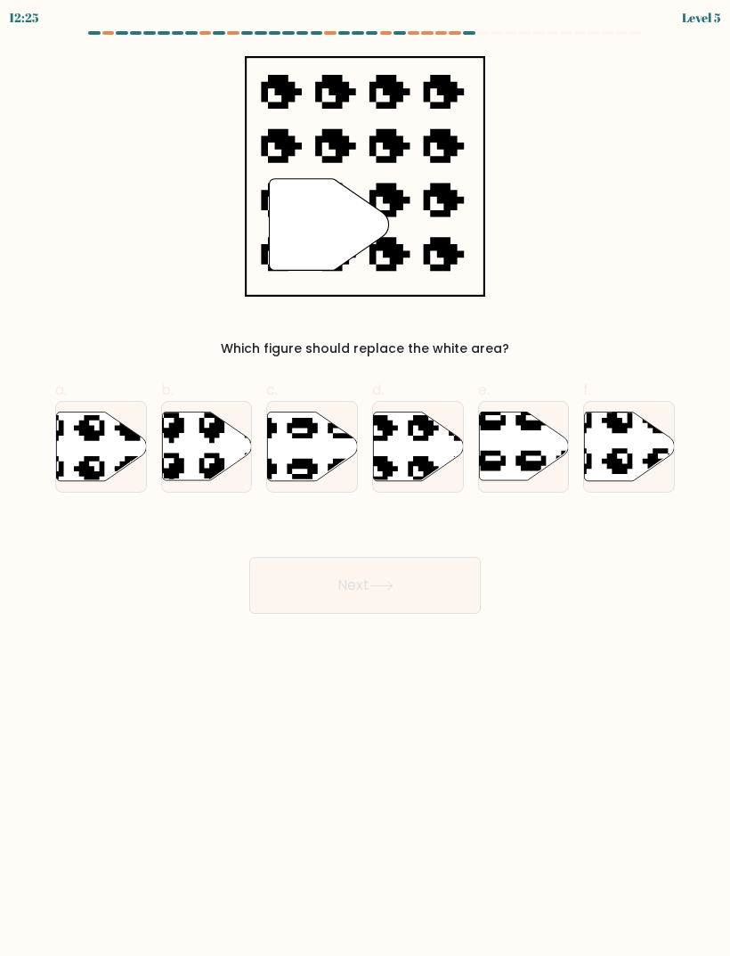
click at [103, 460] on icon at bounding box center [101, 445] width 90 height 69
click at [365, 478] on input "a." at bounding box center [365, 484] width 1 height 12
radio input "true"
click at [434, 463] on icon at bounding box center [418, 445] width 90 height 69
click at [366, 478] on input "d." at bounding box center [365, 484] width 1 height 12
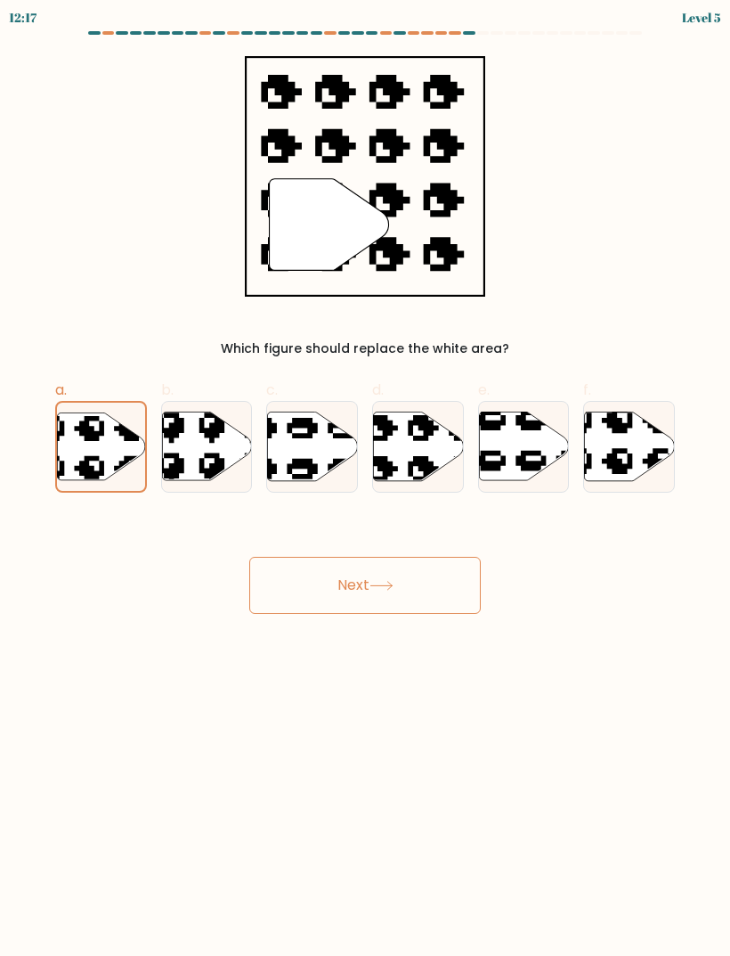
radio input "true"
click at [433, 610] on button "Next" at bounding box center [365, 585] width 232 height 57
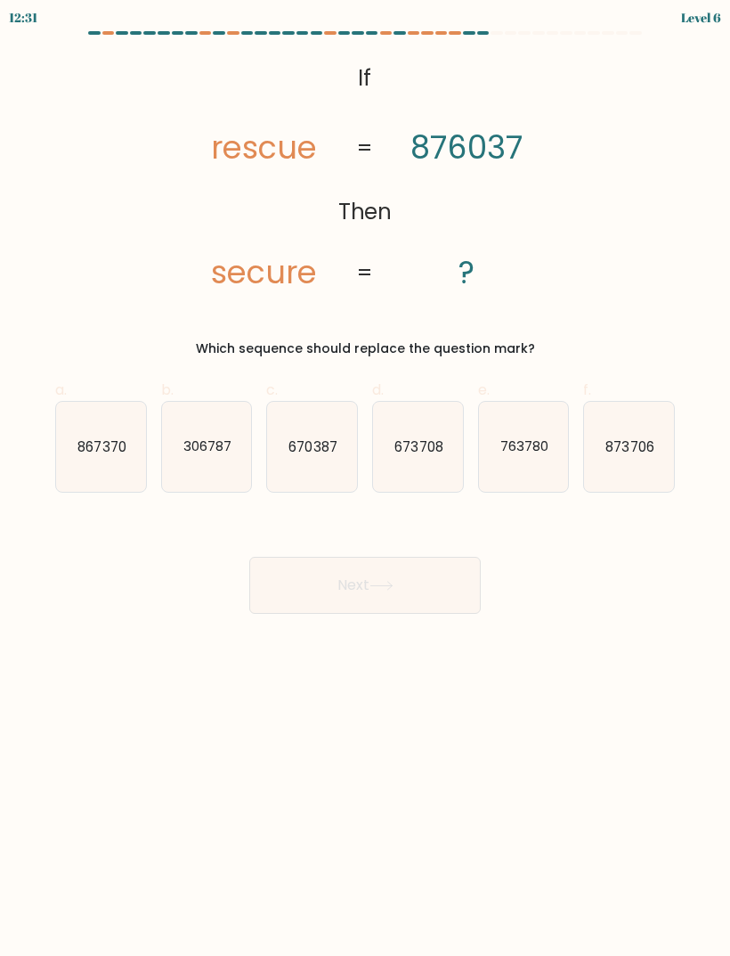
click at [336, 468] on icon "670387" at bounding box center [312, 447] width 90 height 90
click at [365, 478] on input "c. 670387" at bounding box center [365, 484] width 1 height 12
radio input "true"
click at [403, 606] on button "Next" at bounding box center [365, 585] width 232 height 57
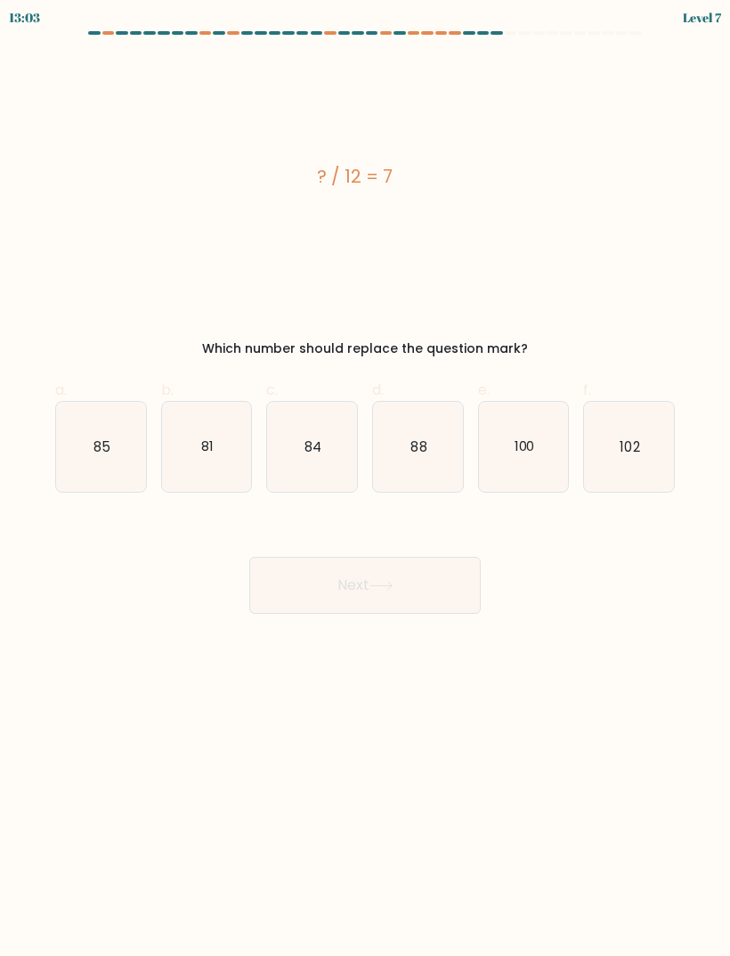
click at [313, 459] on icon "84" at bounding box center [312, 447] width 90 height 90
click at [365, 478] on input "c. 84" at bounding box center [365, 484] width 1 height 12
radio input "true"
click at [362, 565] on button "Next" at bounding box center [365, 585] width 232 height 57
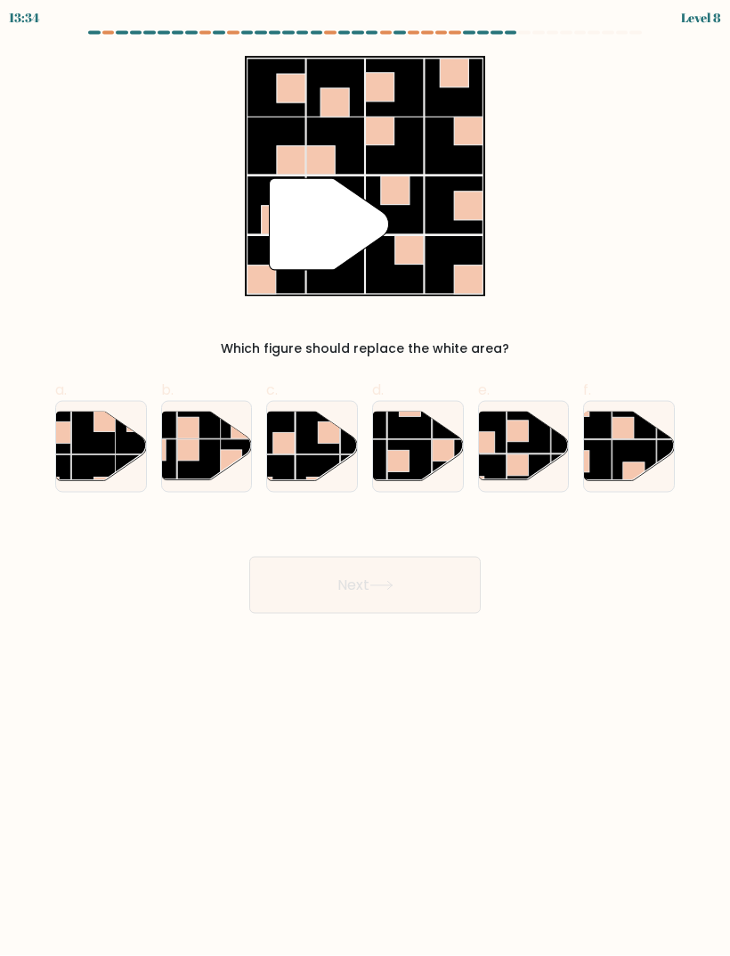
scroll to position [7, 0]
click at [498, 417] on rect at bounding box center [484, 432] width 44 height 44
click at [366, 478] on input "e." at bounding box center [365, 484] width 1 height 12
radio input "true"
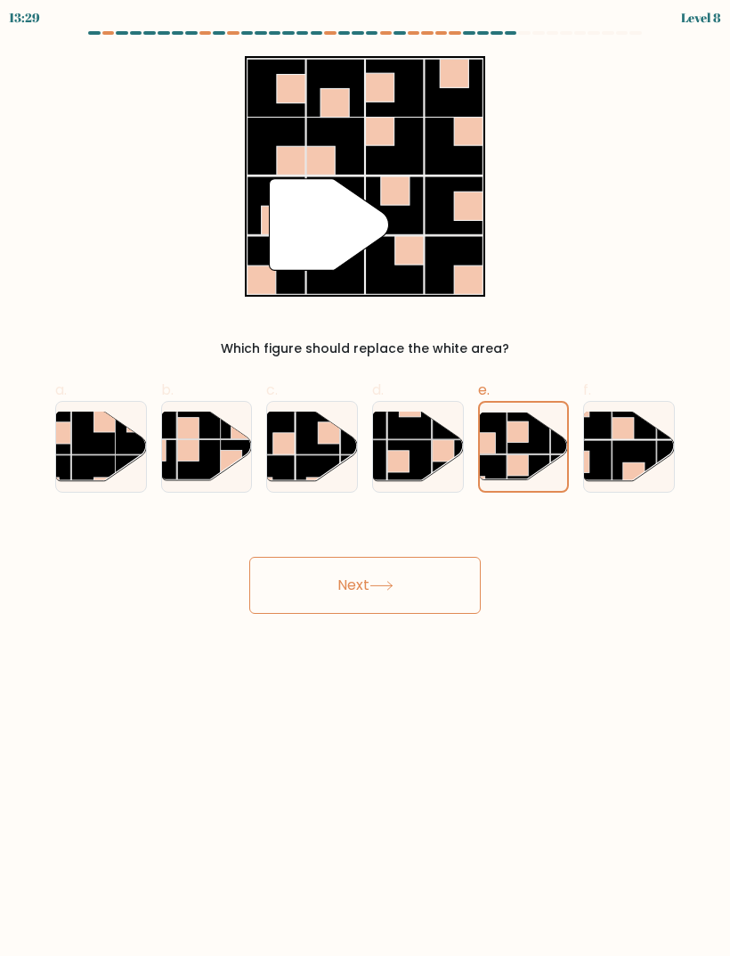
click at [428, 588] on button "Next" at bounding box center [365, 585] width 232 height 57
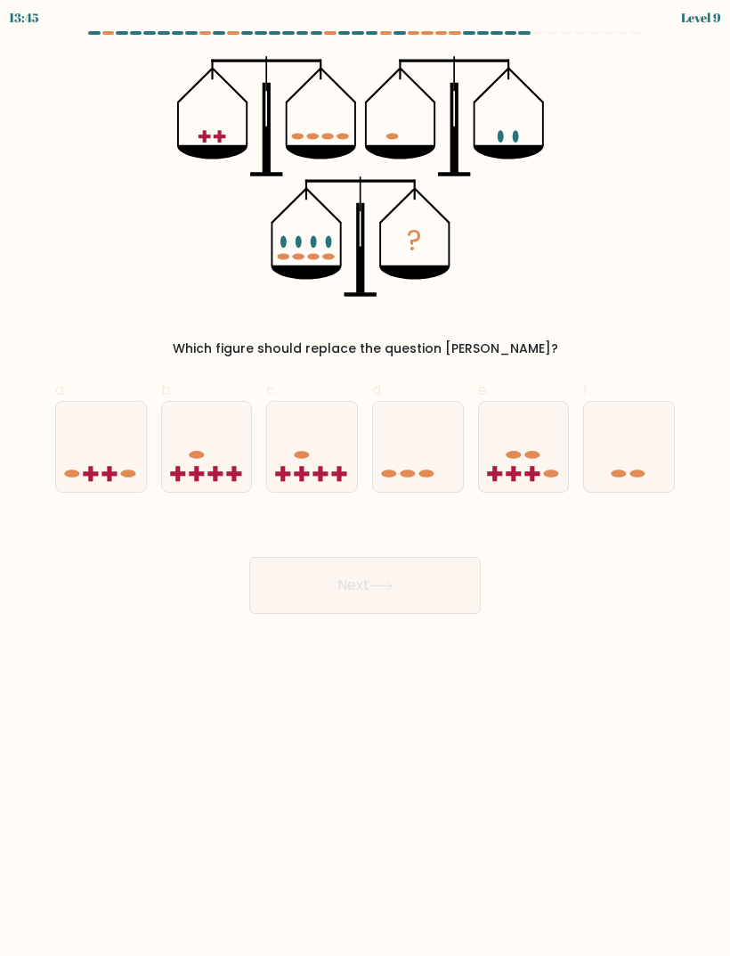
click at [335, 454] on icon at bounding box center [312, 447] width 90 height 74
click at [365, 478] on input "c." at bounding box center [365, 484] width 1 height 12
radio input "true"
click at [410, 571] on button "Next" at bounding box center [365, 585] width 232 height 57
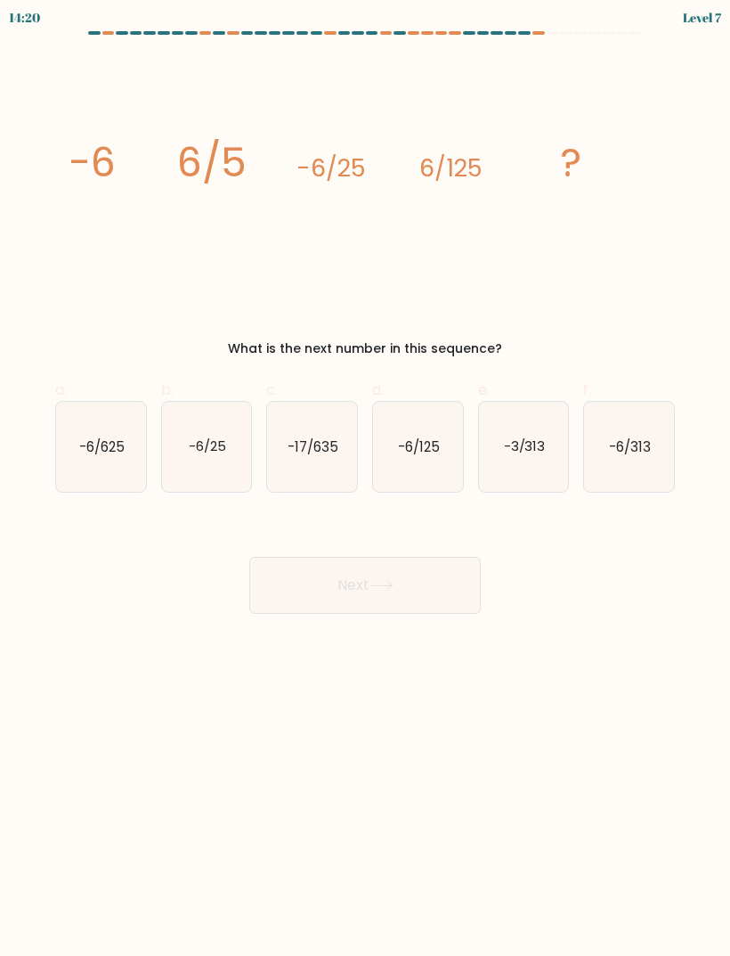
click at [107, 451] on icon "-6/625" at bounding box center [101, 447] width 90 height 90
click at [365, 478] on input "a. -6/625" at bounding box center [365, 484] width 1 height 12
radio input "true"
click at [451, 590] on button "Next" at bounding box center [365, 585] width 232 height 57
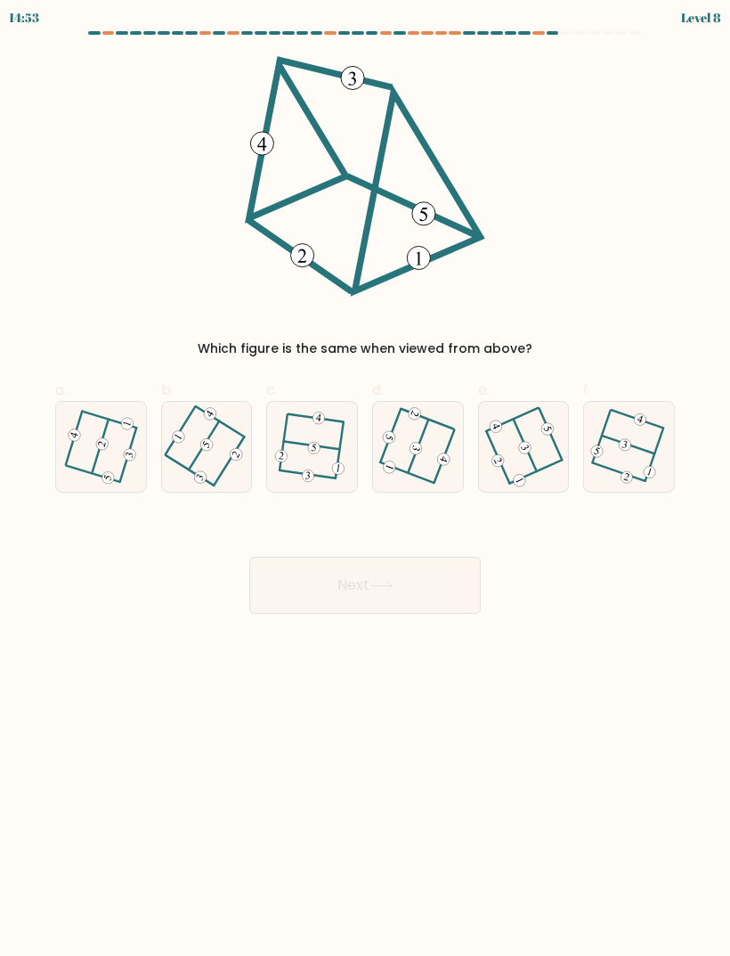
click at [528, 432] on icon at bounding box center [524, 447] width 72 height 72
click at [366, 478] on input "e." at bounding box center [365, 484] width 1 height 12
radio input "true"
click at [405, 582] on button "Next" at bounding box center [365, 585] width 232 height 57
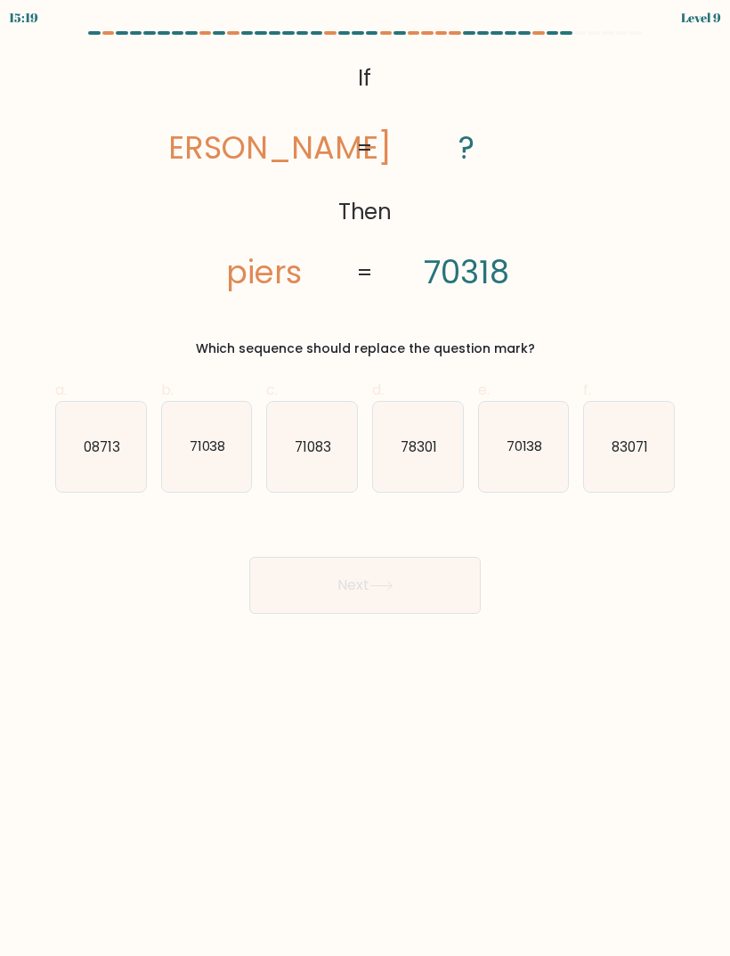
click at [308, 438] on text "71083" at bounding box center [313, 445] width 37 height 19
click at [365, 478] on input "c. 71083" at bounding box center [365, 484] width 1 height 12
radio input "true"
click at [411, 577] on button "Next" at bounding box center [365, 585] width 232 height 57
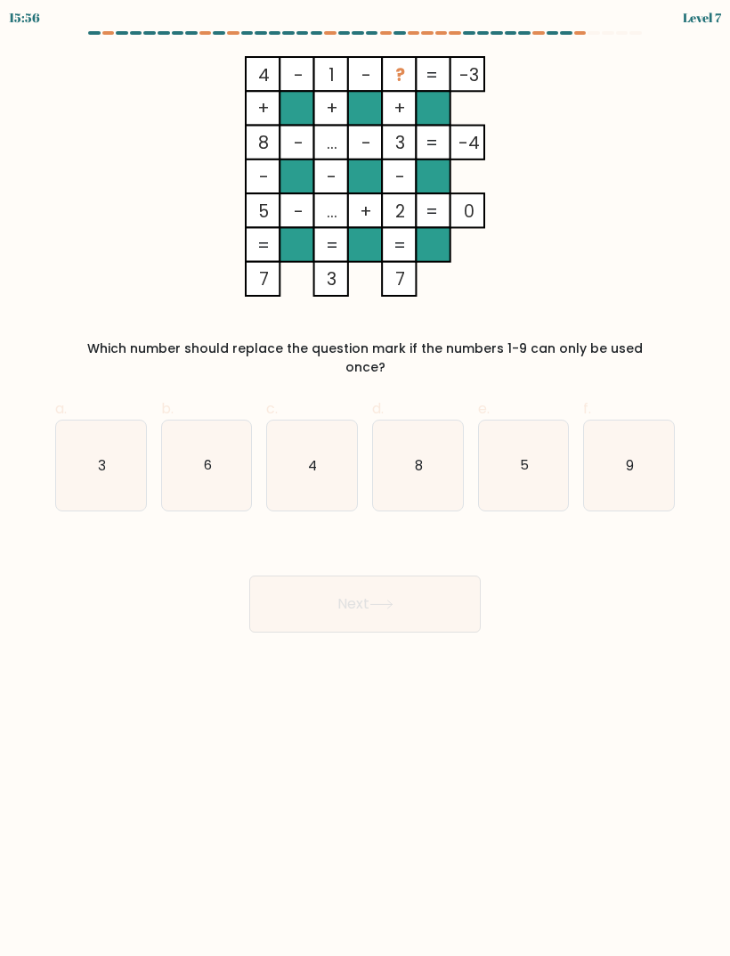
click at [209, 461] on icon "6" at bounding box center [207, 465] width 90 height 90
click at [365, 478] on input "b. 6" at bounding box center [365, 484] width 1 height 12
radio input "true"
click at [375, 601] on button "Next" at bounding box center [365, 603] width 232 height 57
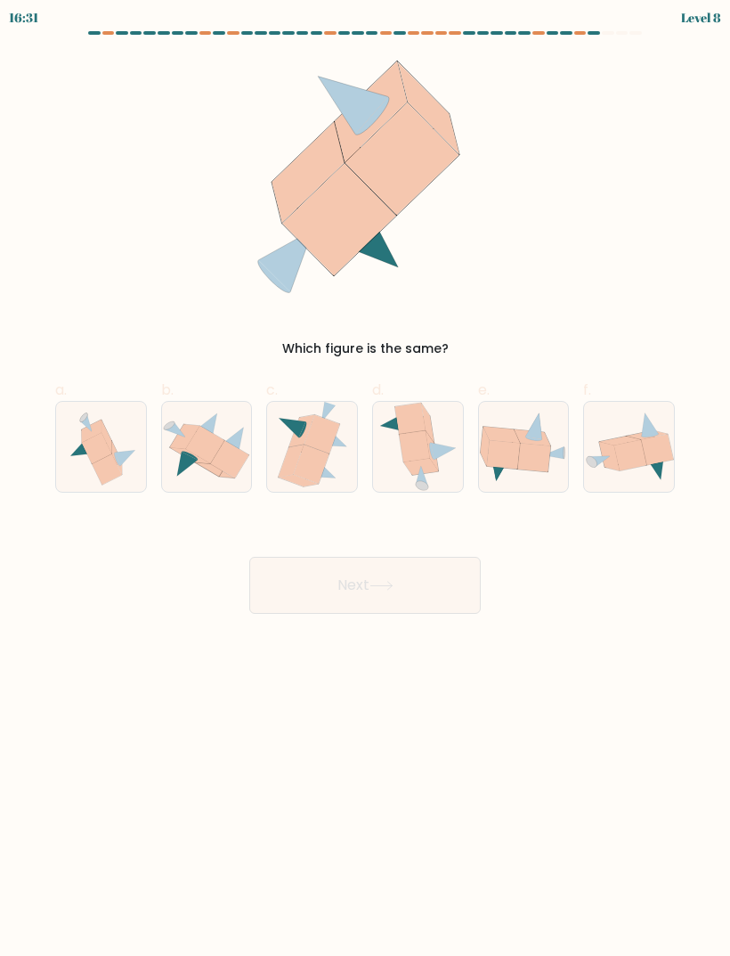
click at [78, 451] on icon at bounding box center [102, 447] width 84 height 90
click at [365, 478] on input "a." at bounding box center [365, 484] width 1 height 12
radio input "true"
click at [440, 577] on button "Next" at bounding box center [365, 585] width 232 height 57
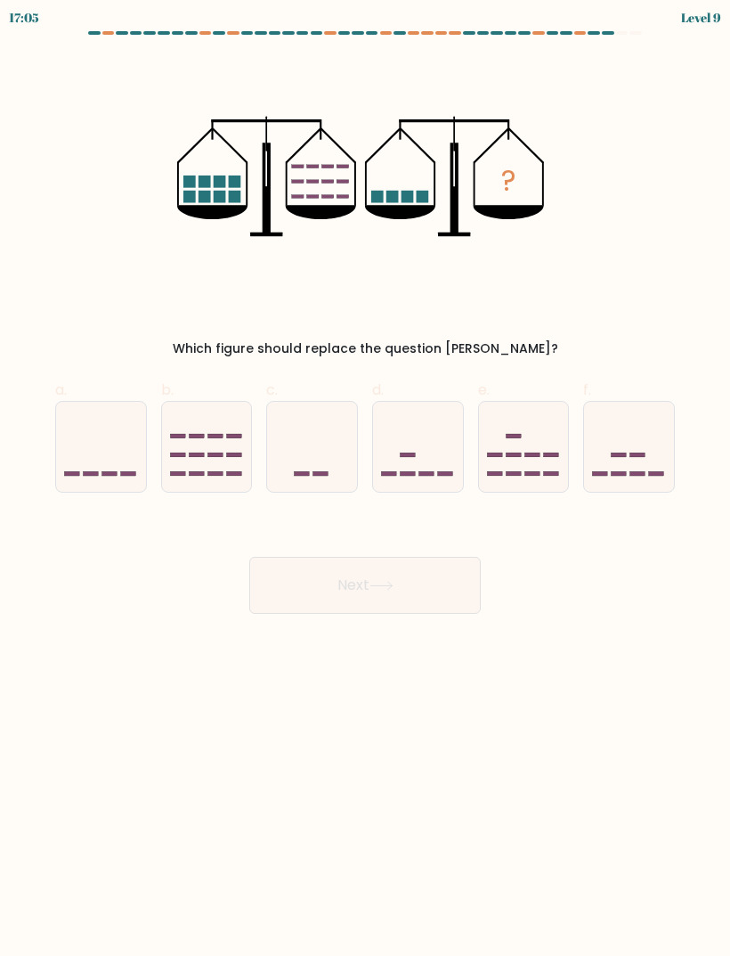
click at [627, 452] on icon at bounding box center [629, 447] width 90 height 74
click at [366, 478] on input "f." at bounding box center [365, 484] width 1 height 12
radio input "true"
click at [429, 582] on button "Next" at bounding box center [365, 585] width 232 height 57
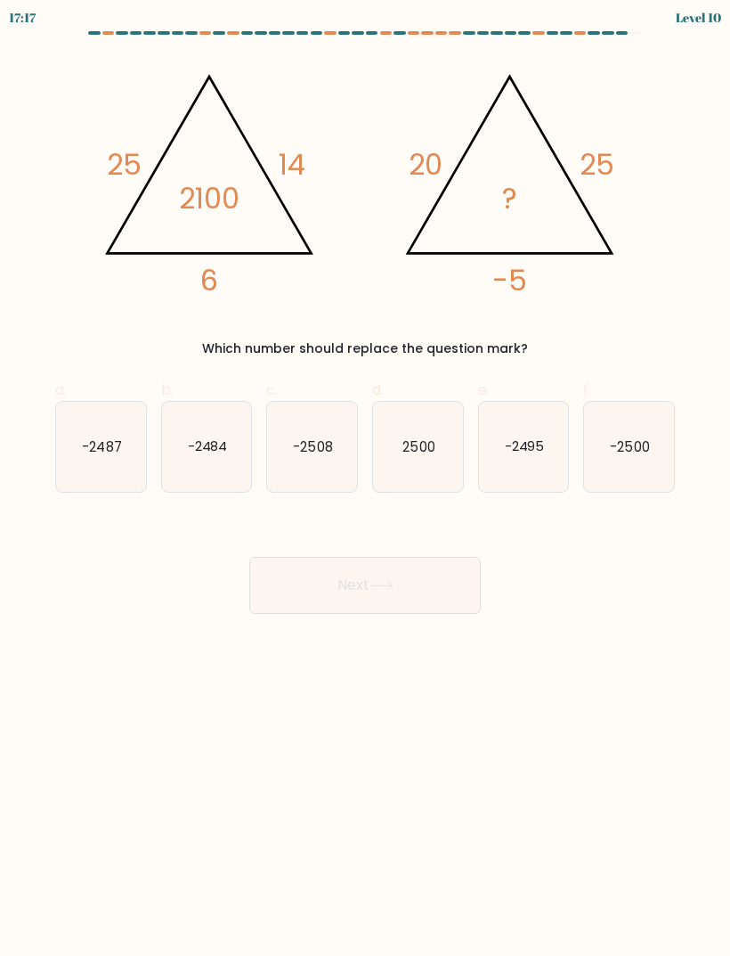
click at [631, 445] on text "-2500" at bounding box center [630, 445] width 39 height 19
click at [366, 478] on input "f. -2500" at bounding box center [365, 484] width 1 height 12
radio input "true"
click at [425, 577] on button "Next" at bounding box center [365, 585] width 232 height 57
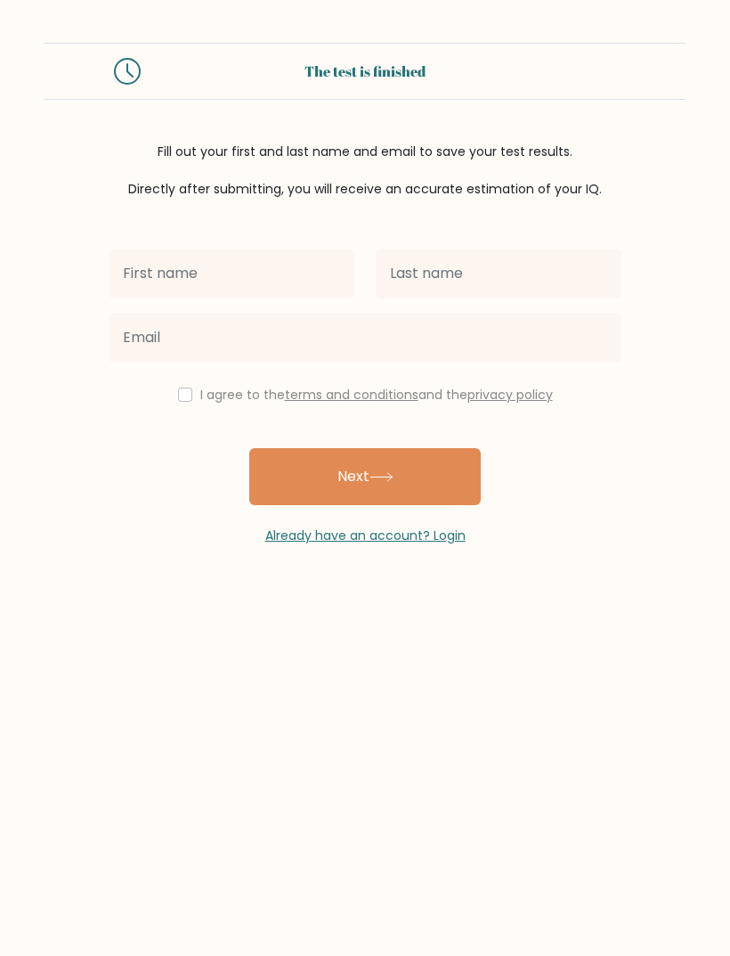
click at [281, 290] on input "text" at bounding box center [232, 273] width 246 height 50
type input "emery"
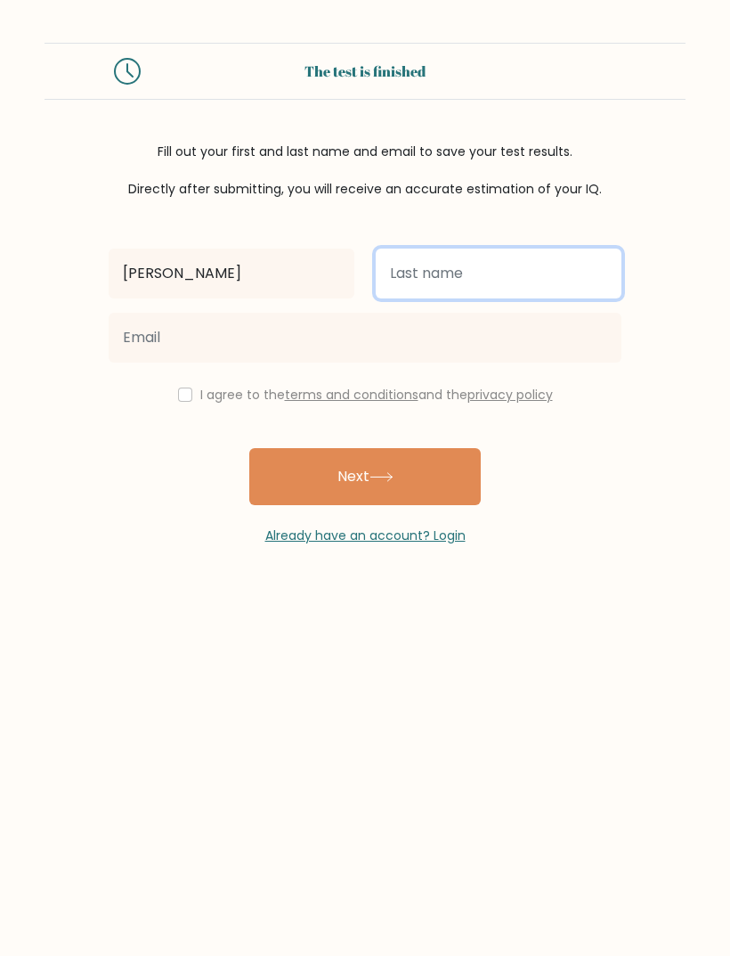
click at [534, 277] on input "text" at bounding box center [499, 273] width 246 height 50
type input "smith"
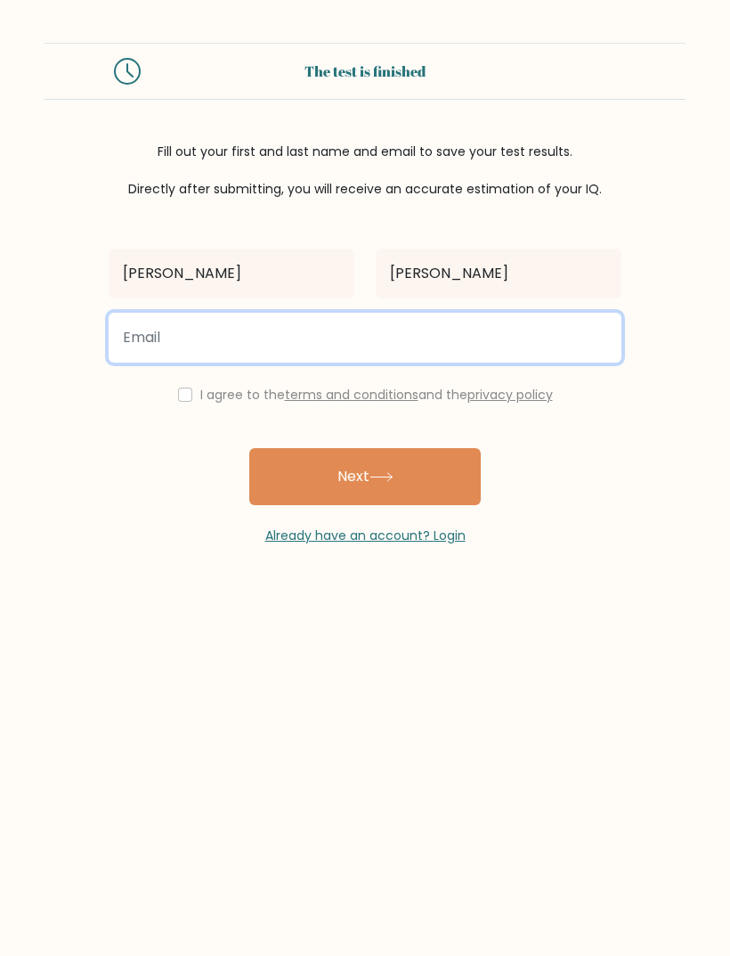
click at [489, 336] on input "email" at bounding box center [365, 338] width 513 height 50
type input "emery.c.smith3@gmail.com"
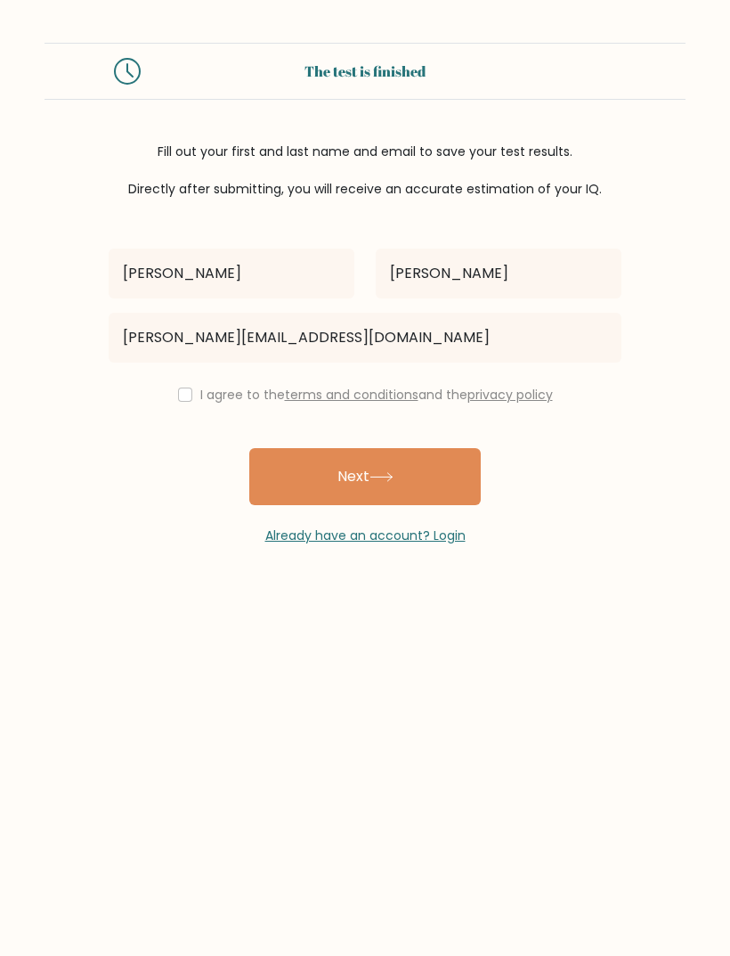
click at [182, 391] on input "checkbox" at bounding box center [185, 394] width 14 height 14
click at [178, 402] on input "checkbox" at bounding box center [185, 394] width 14 height 14
click at [327, 483] on button "Next" at bounding box center [365, 476] width 232 height 57
click at [178, 395] on input "checkbox" at bounding box center [185, 394] width 14 height 14
checkbox input "true"
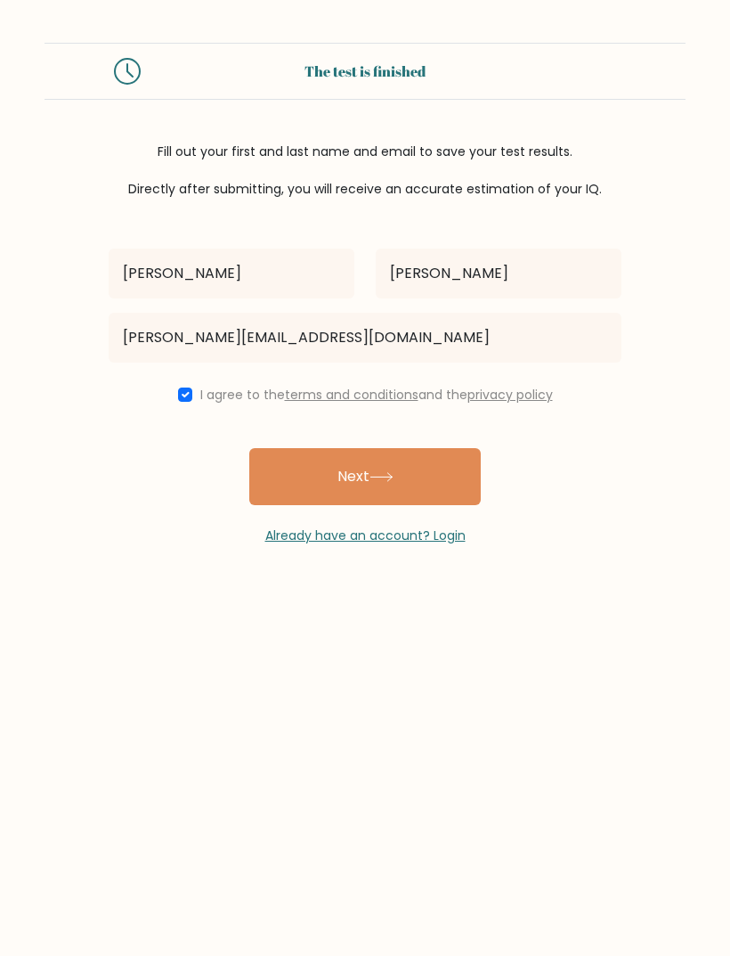
click at [431, 476] on button "Next" at bounding box center [365, 476] width 232 height 57
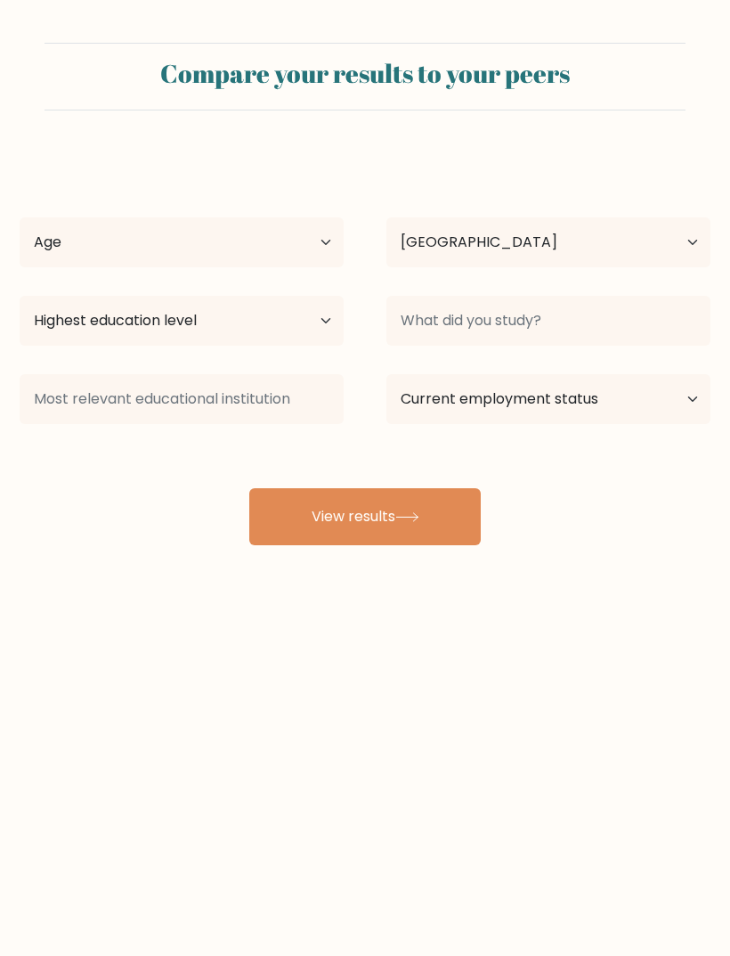
select select "US"
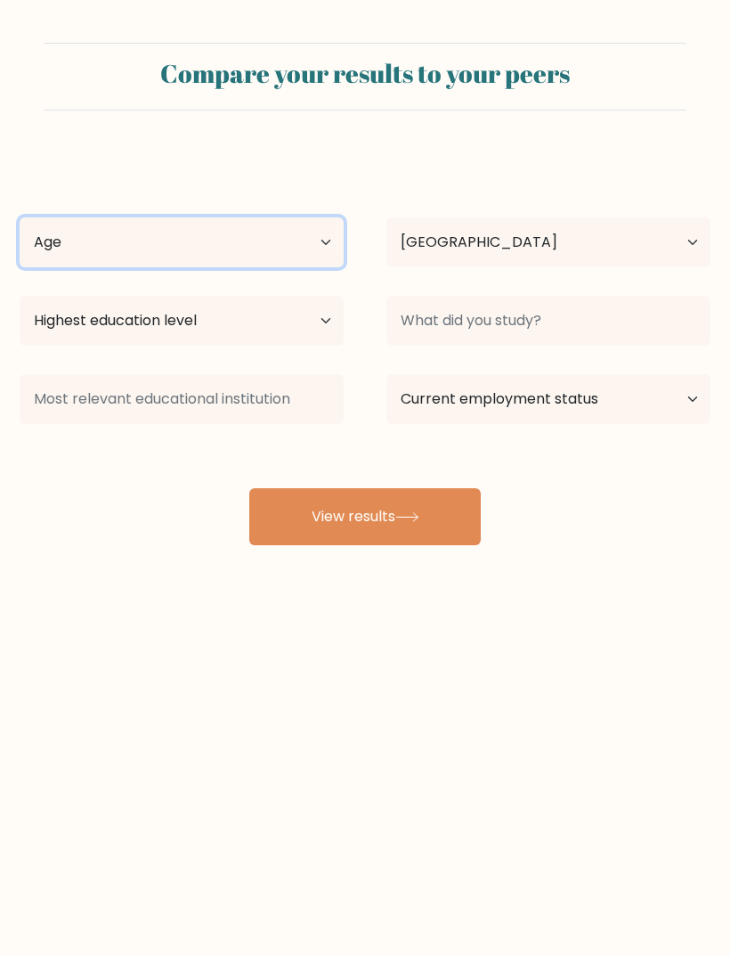
click at [61, 240] on select "Age Under 18 years old 18-24 years old 25-34 years old 35-44 years old 45-54 ye…" at bounding box center [182, 242] width 324 height 50
select select "min_18"
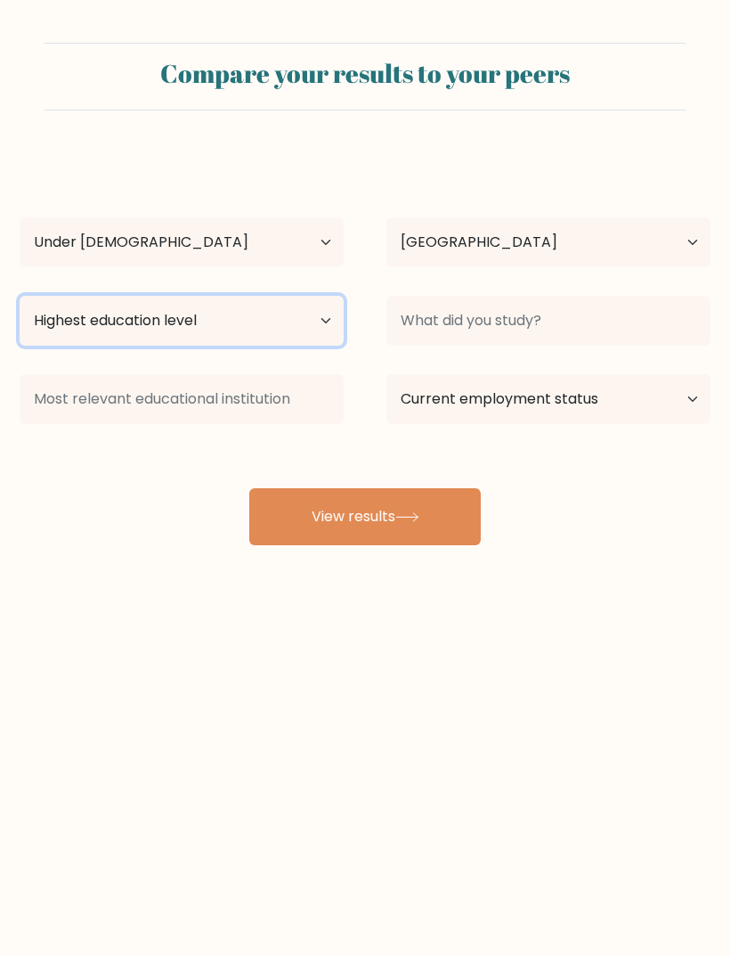
click at [306, 322] on select "Highest education level No schooling Primary Lower Secondary Upper Secondary Oc…" at bounding box center [182, 321] width 324 height 50
select select "lower_secondary"
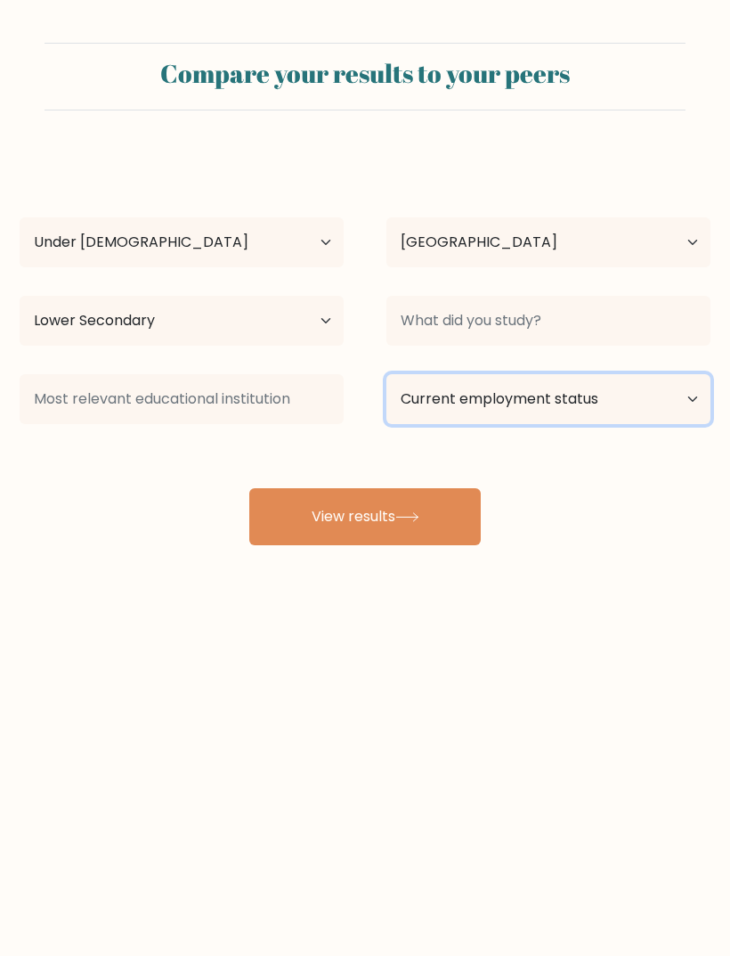
click at [621, 398] on select "Current employment status Employed Student Retired Other / prefer not to answer" at bounding box center [548, 399] width 324 height 50
select select "student"
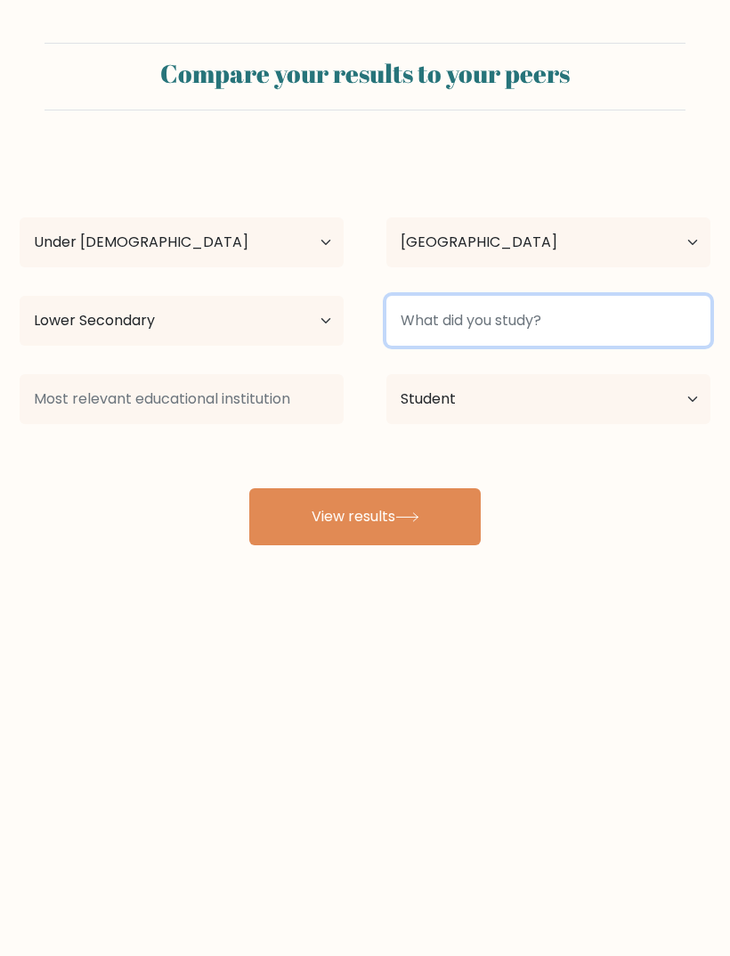
click at [563, 319] on input at bounding box center [548, 321] width 324 height 50
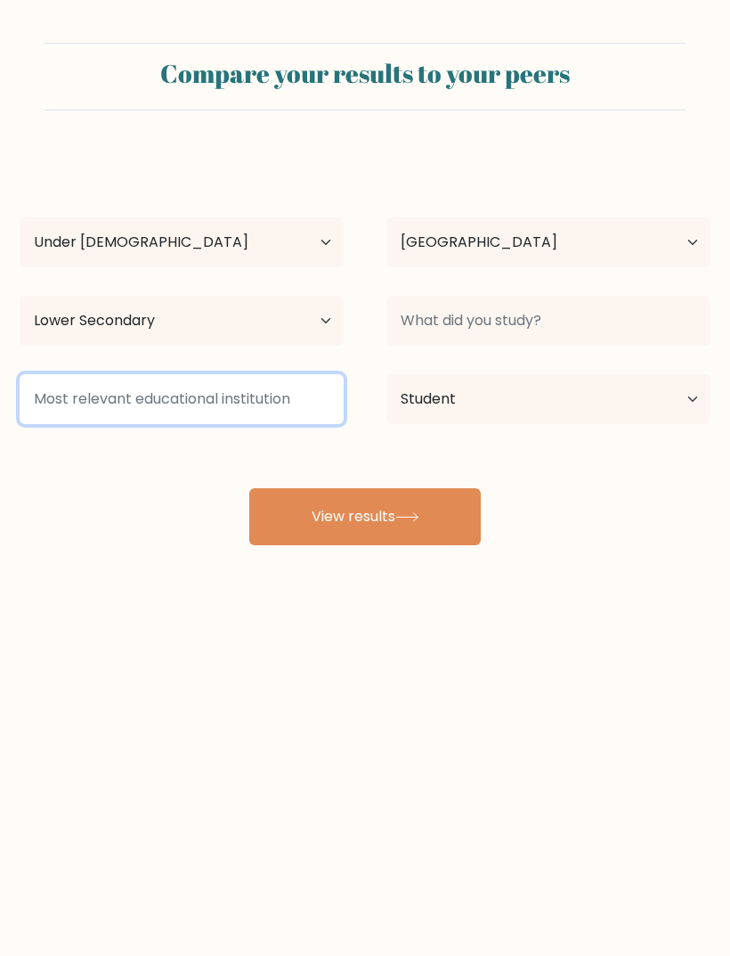
click at [296, 401] on input at bounding box center [182, 399] width 324 height 50
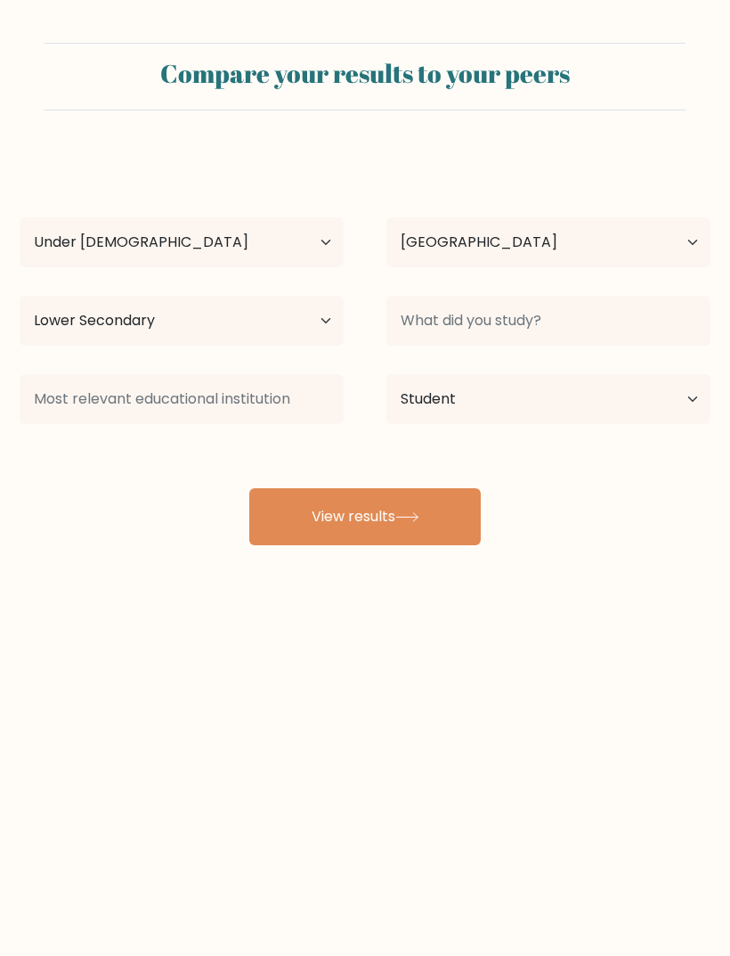
click at [439, 517] on button "View results" at bounding box center [365, 516] width 232 height 57
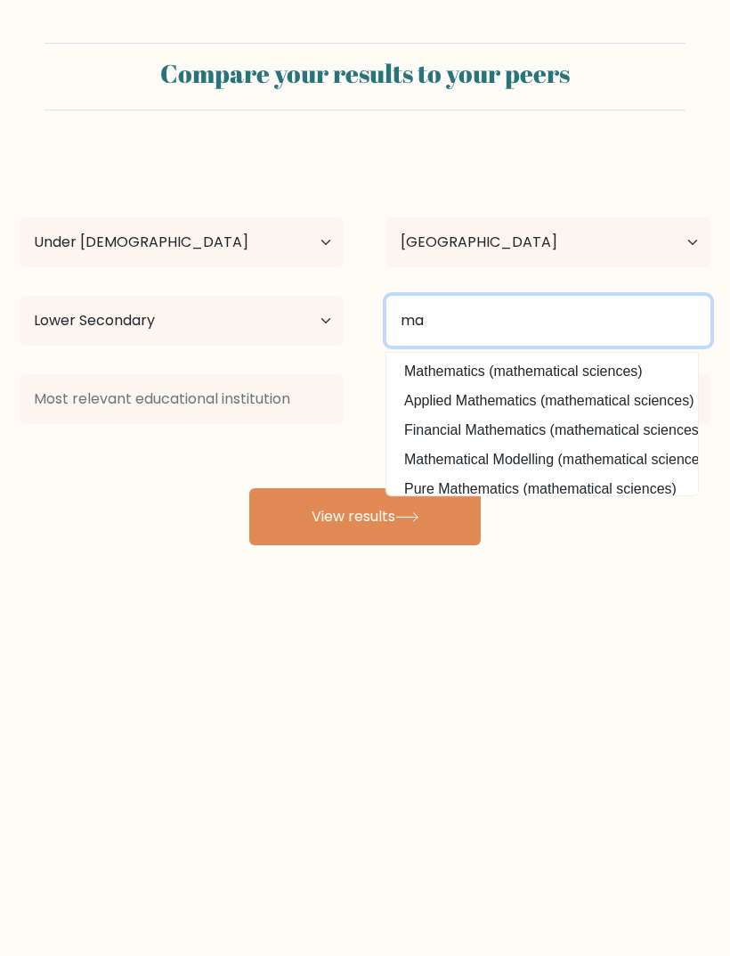
type input "m"
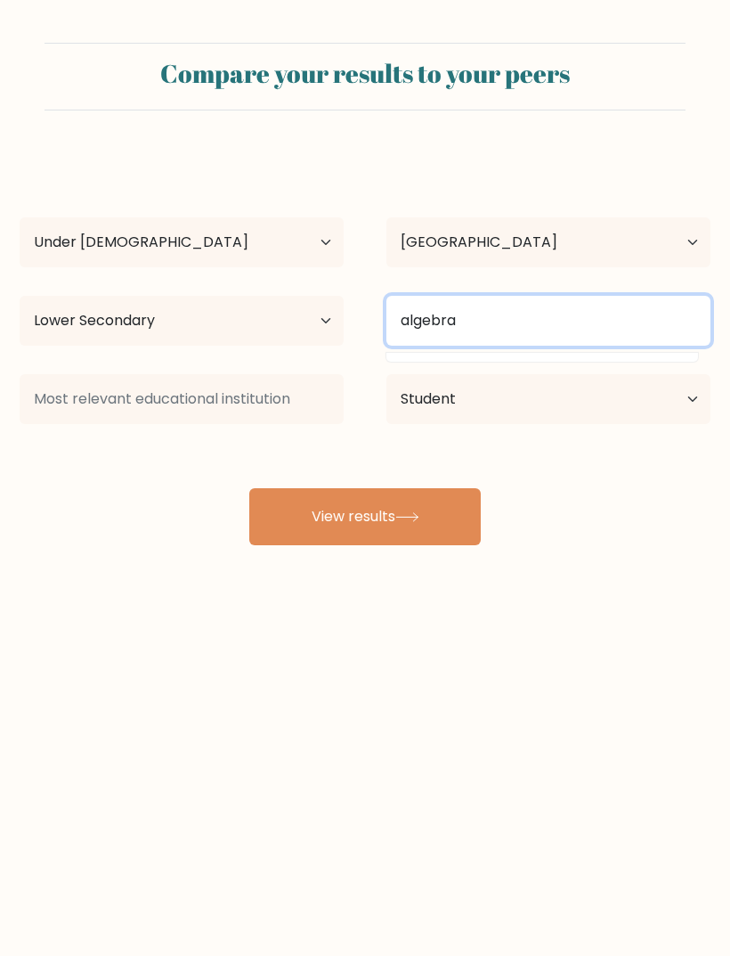
type input "algebra"
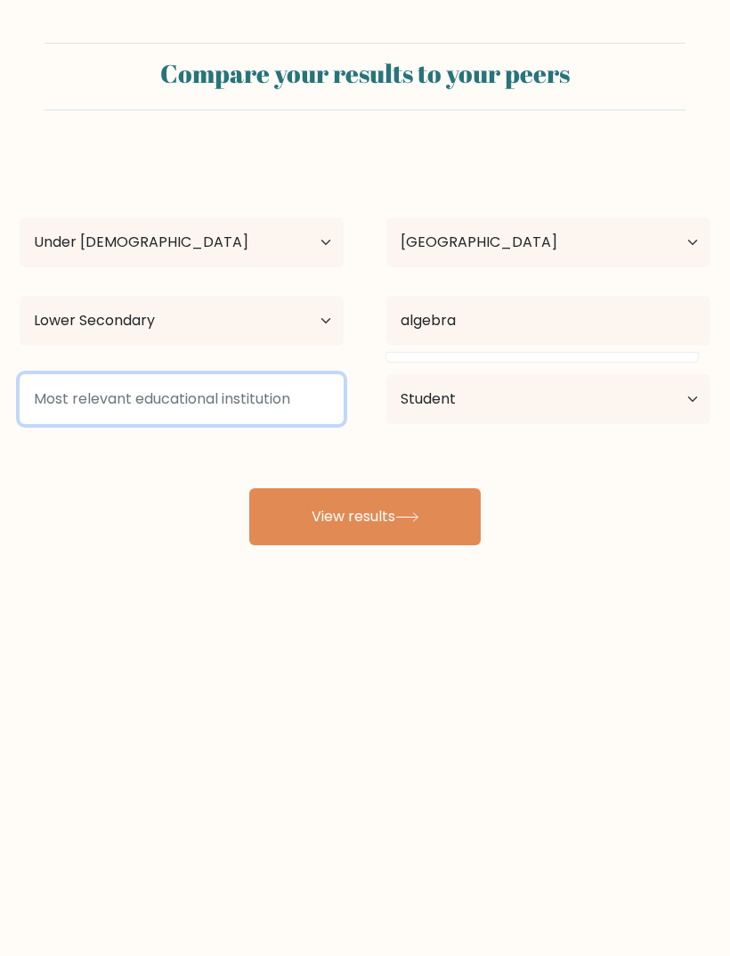
click at [272, 402] on input at bounding box center [182, 399] width 324 height 50
type input "highschoolnfreshman"
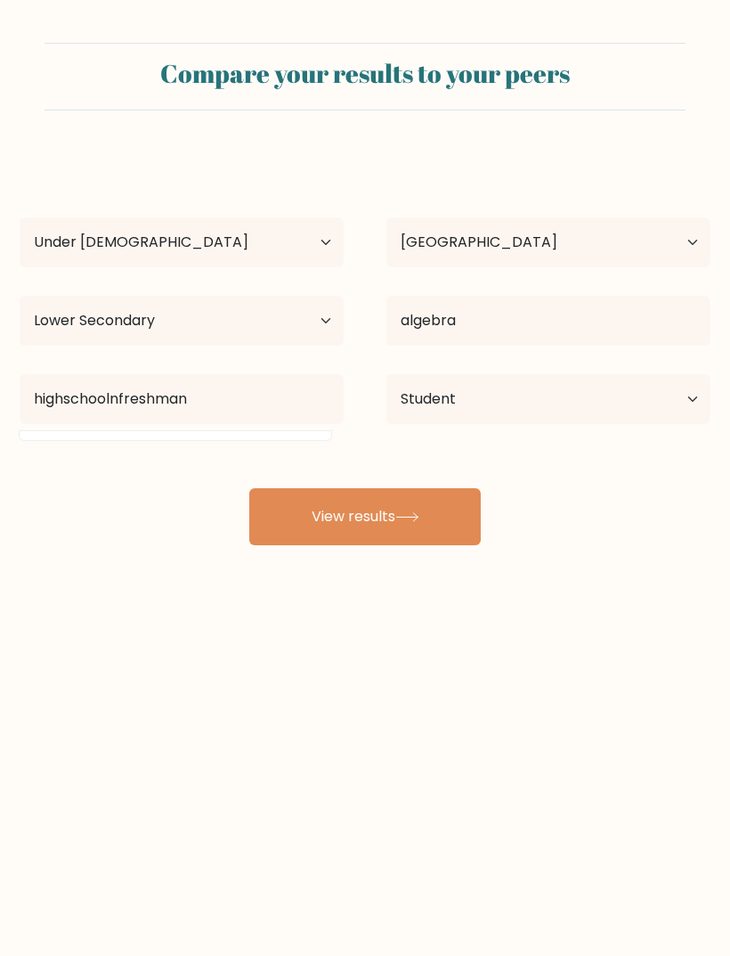
click at [446, 516] on button "View results" at bounding box center [365, 516] width 232 height 57
